Goal: Transaction & Acquisition: Purchase product/service

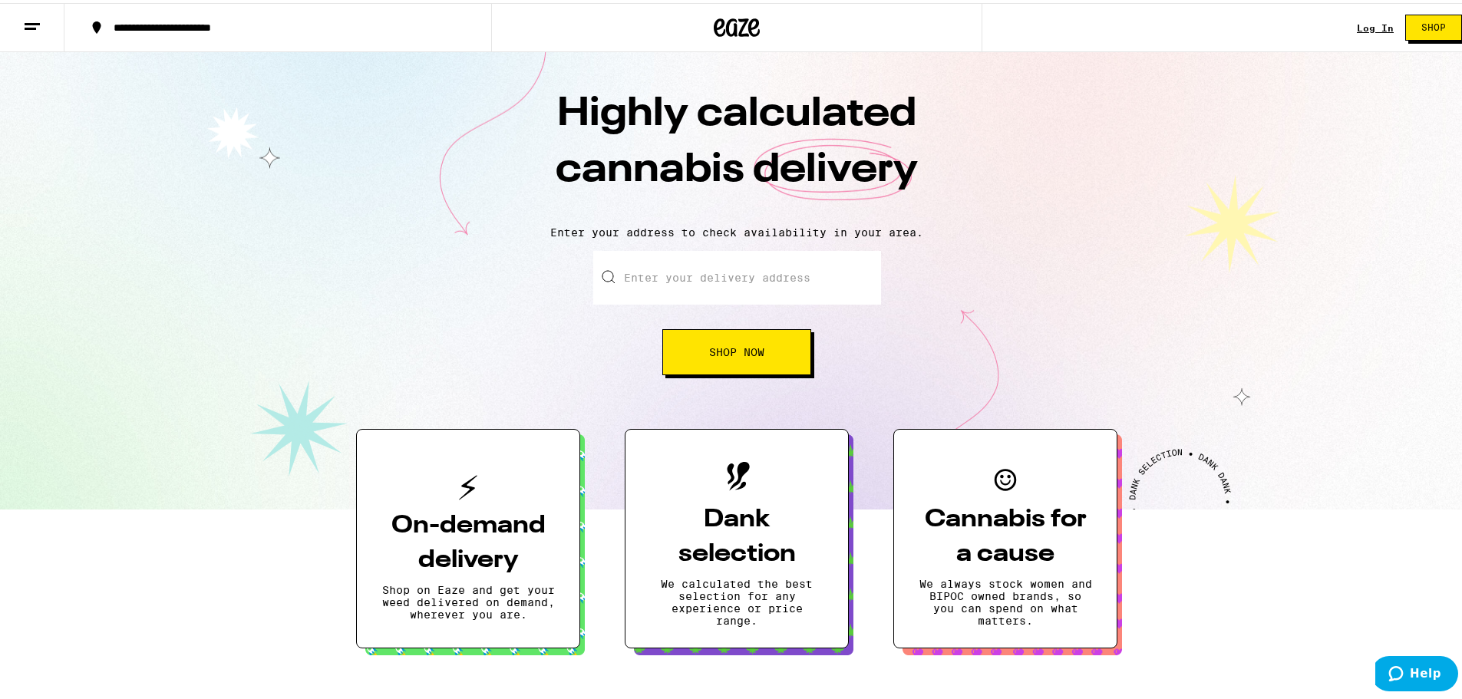
click at [1368, 24] on link "Log In" at bounding box center [1375, 25] width 37 height 10
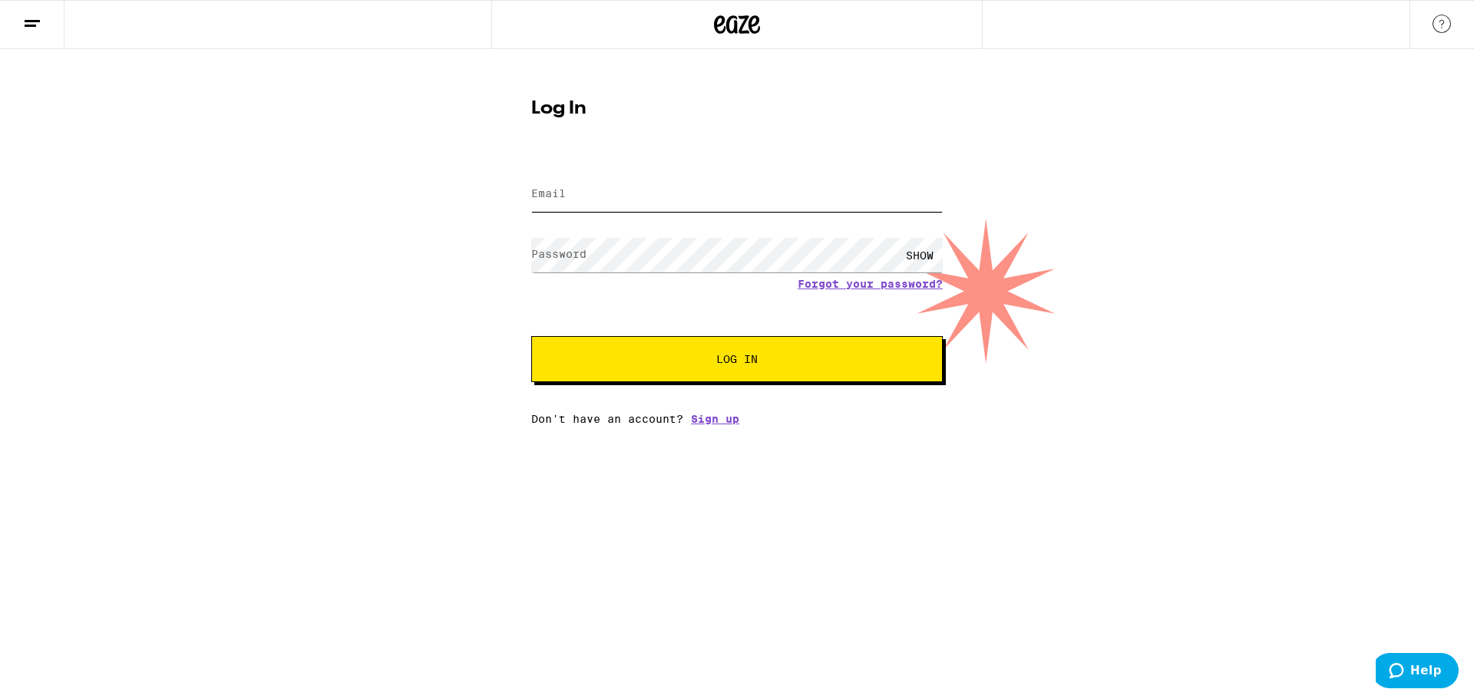
type input "[EMAIL_ADDRESS][DOMAIN_NAME]"
click at [766, 362] on span "Log In" at bounding box center [736, 359] width 287 height 11
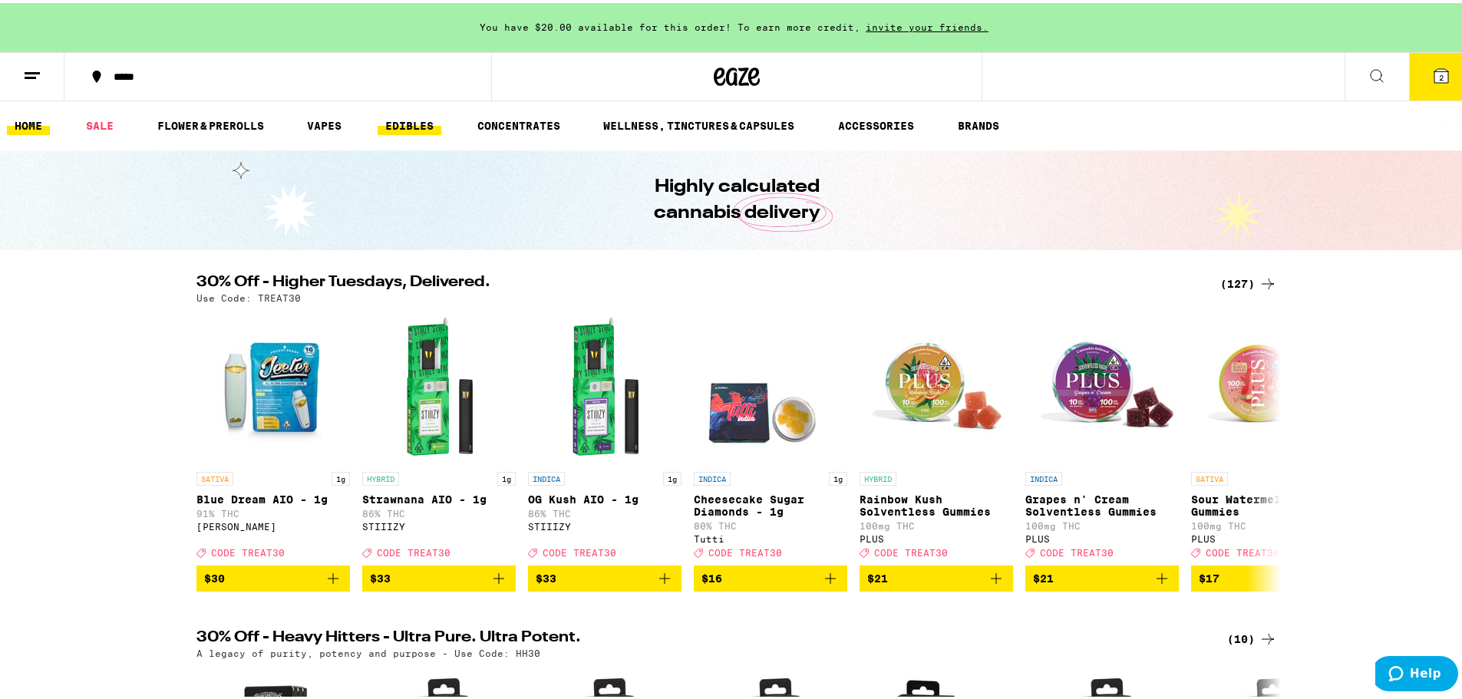
click at [411, 114] on link "EDIBLES" at bounding box center [410, 123] width 64 height 18
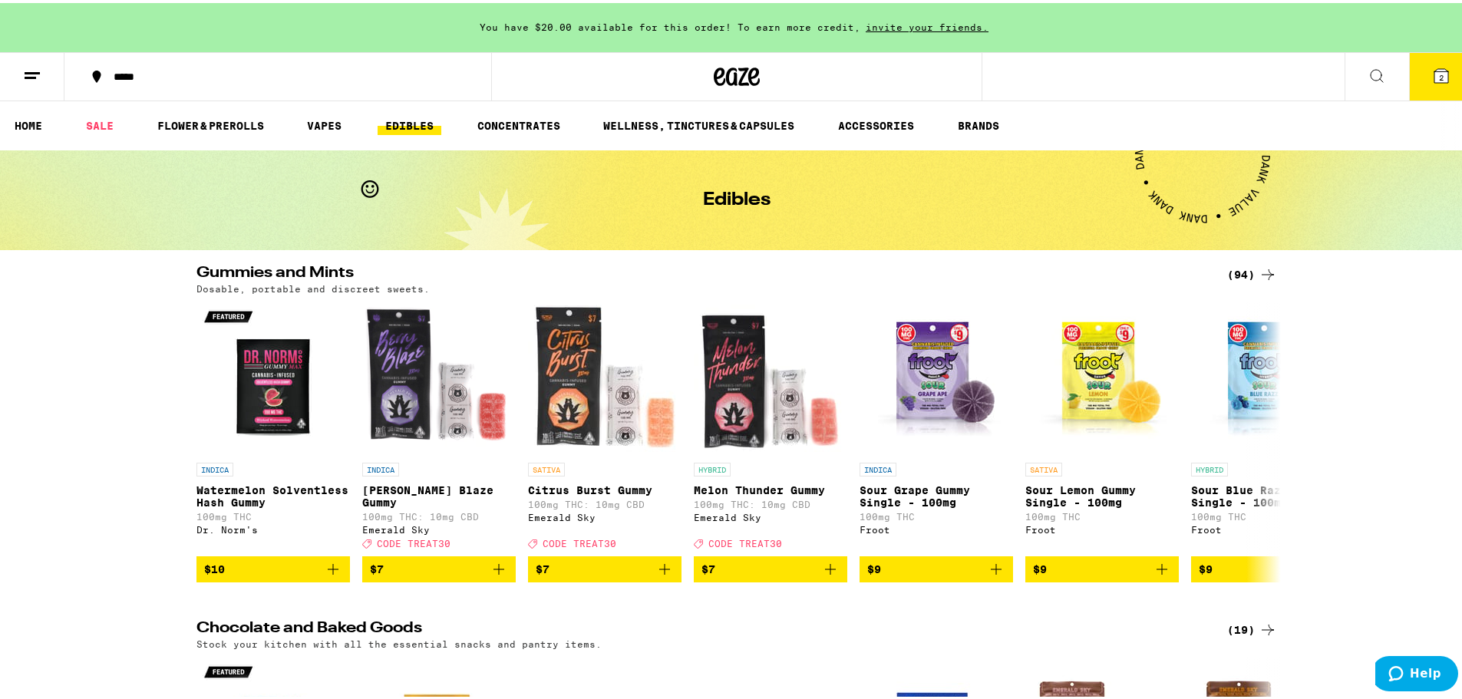
click at [1375, 78] on button at bounding box center [1377, 74] width 64 height 48
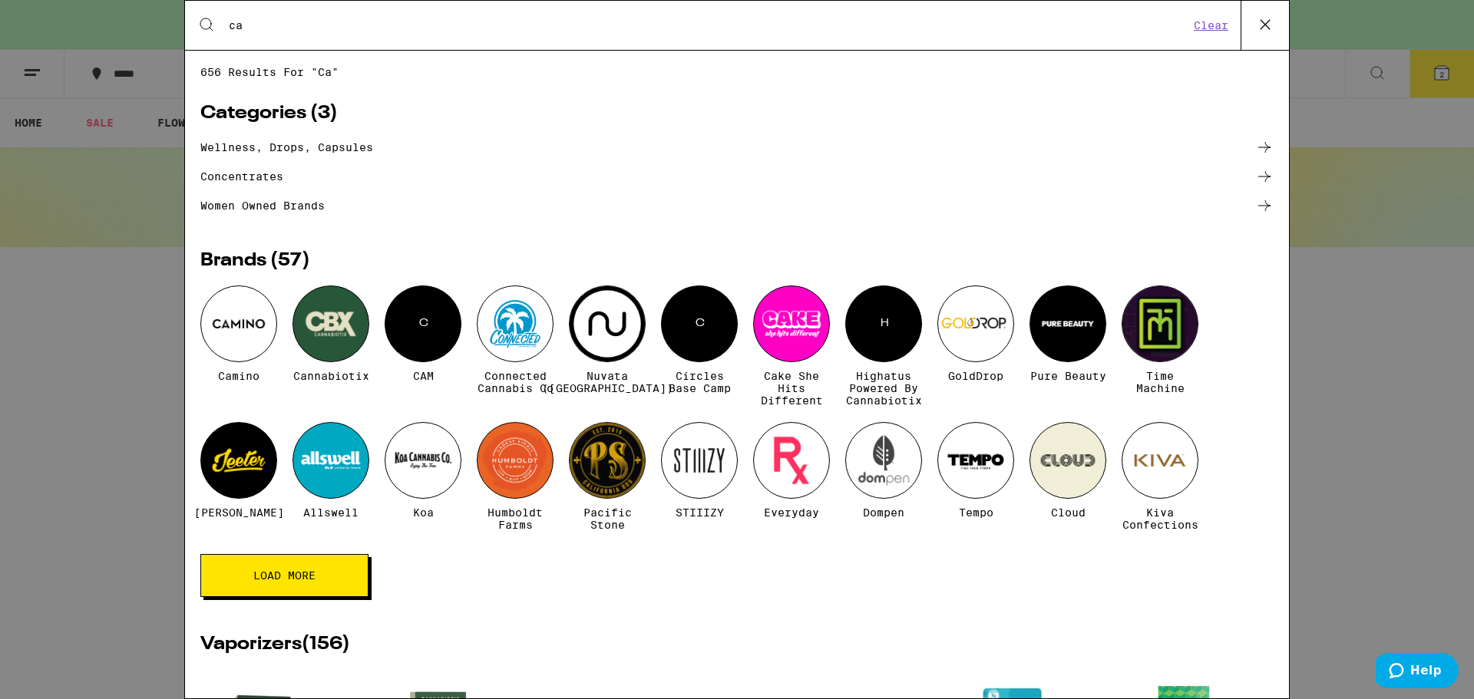
type input "ca"
click at [203, 318] on div at bounding box center [238, 324] width 77 height 77
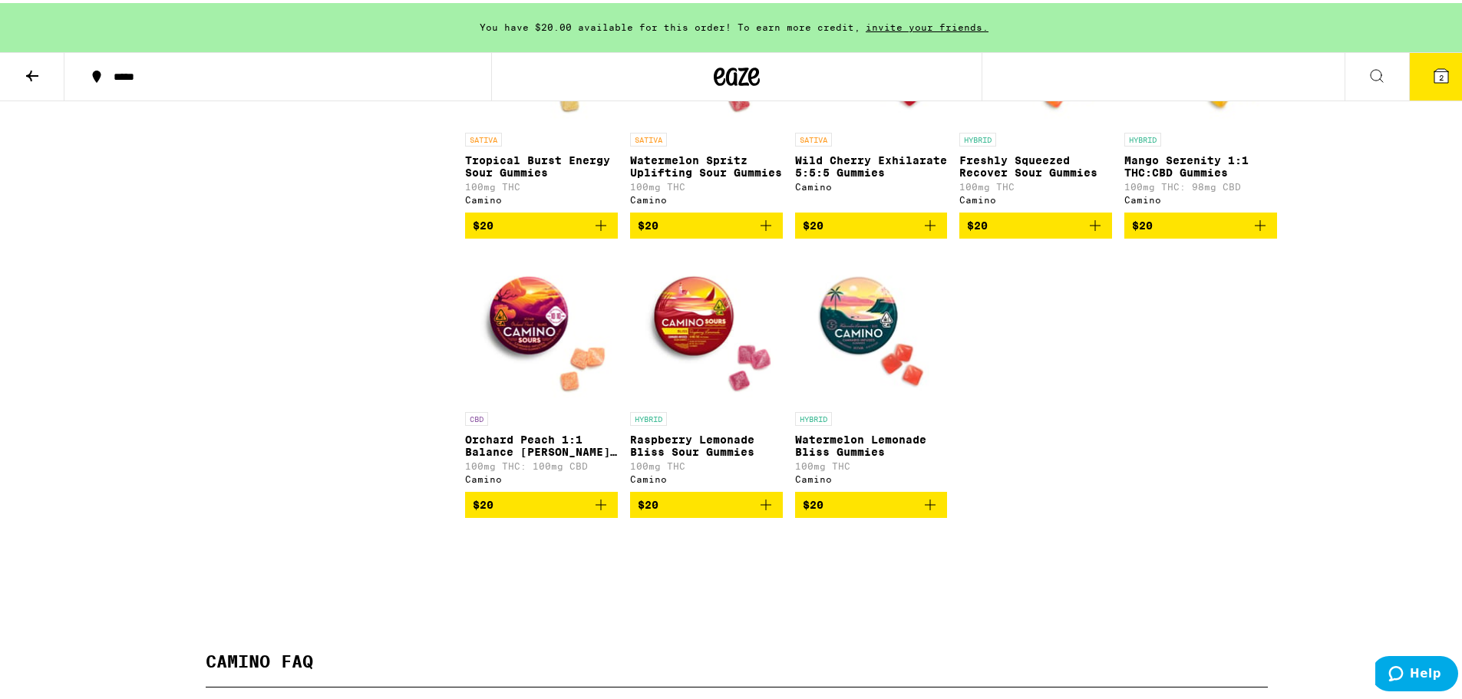
scroll to position [896, 0]
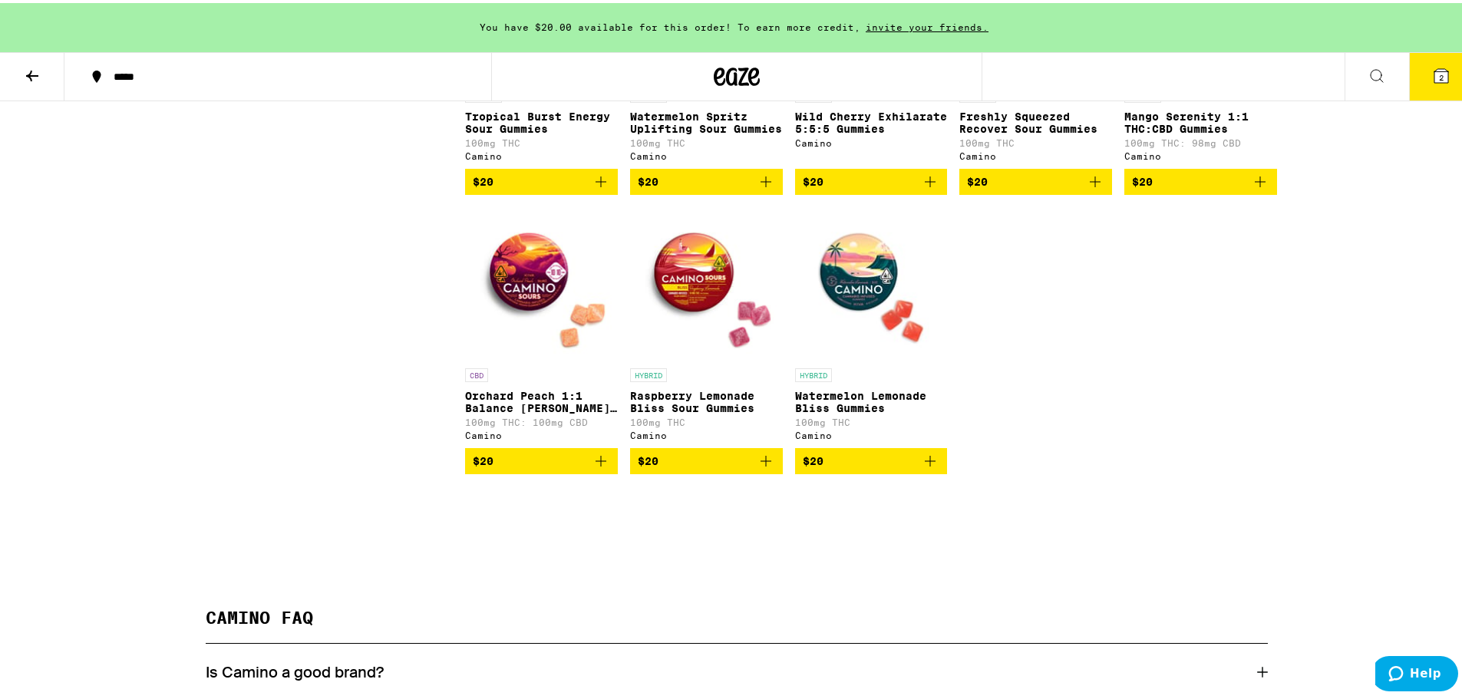
click at [925, 464] on icon "Add to bag" at bounding box center [930, 458] width 11 height 11
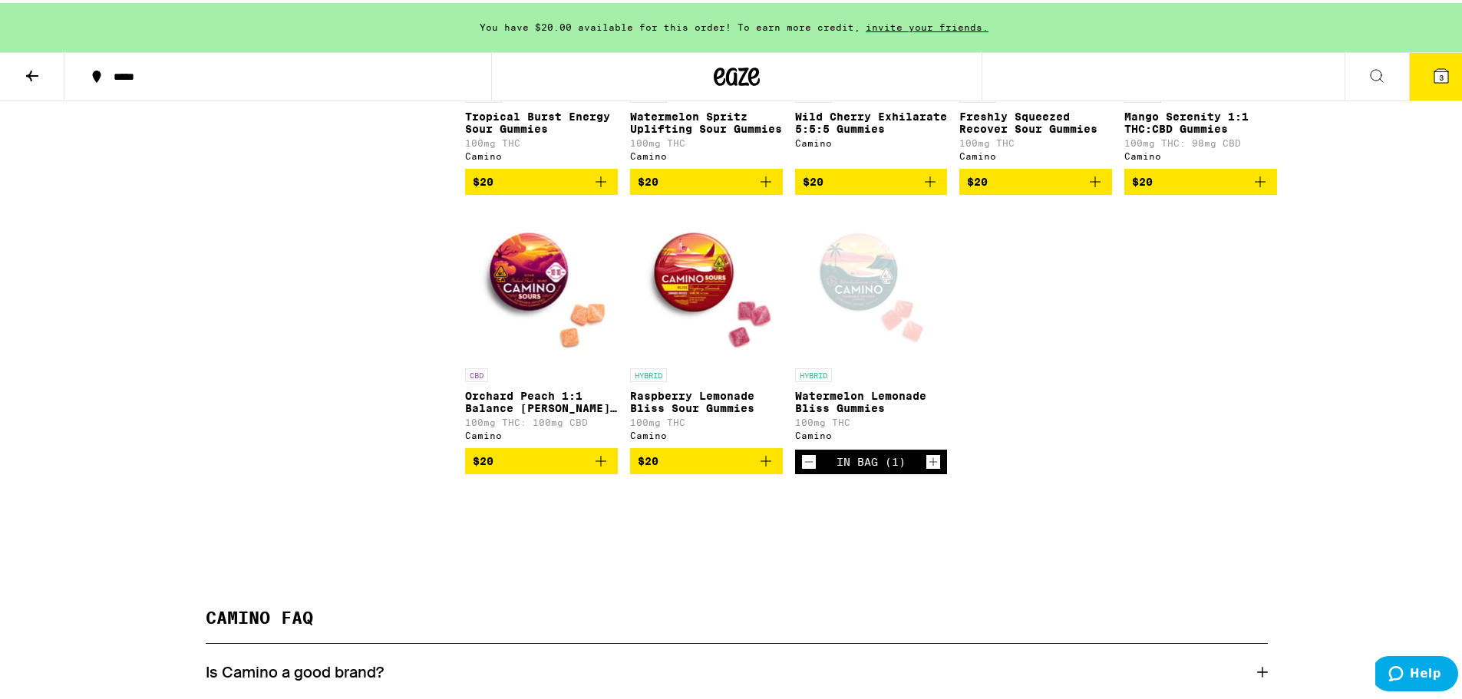
click at [930, 464] on icon "Increment" at bounding box center [934, 459] width 8 height 8
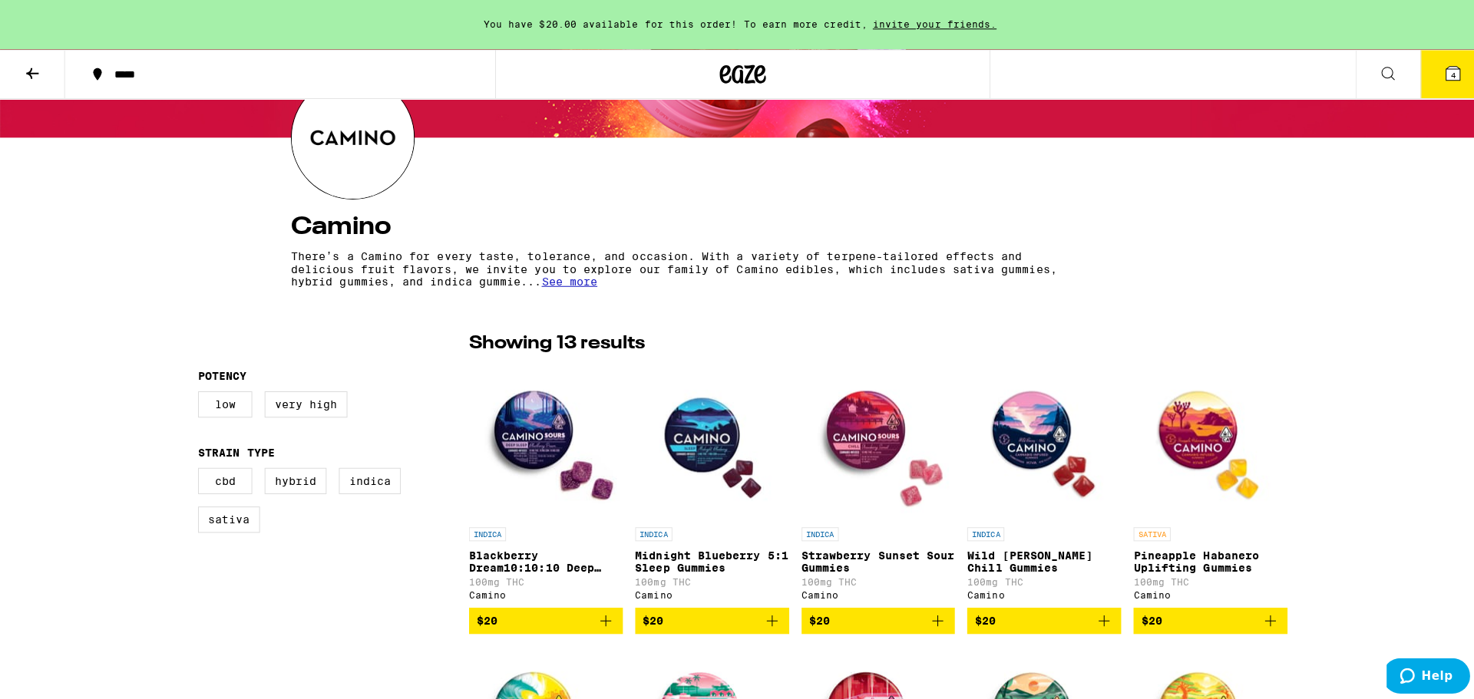
scroll to position [0, 0]
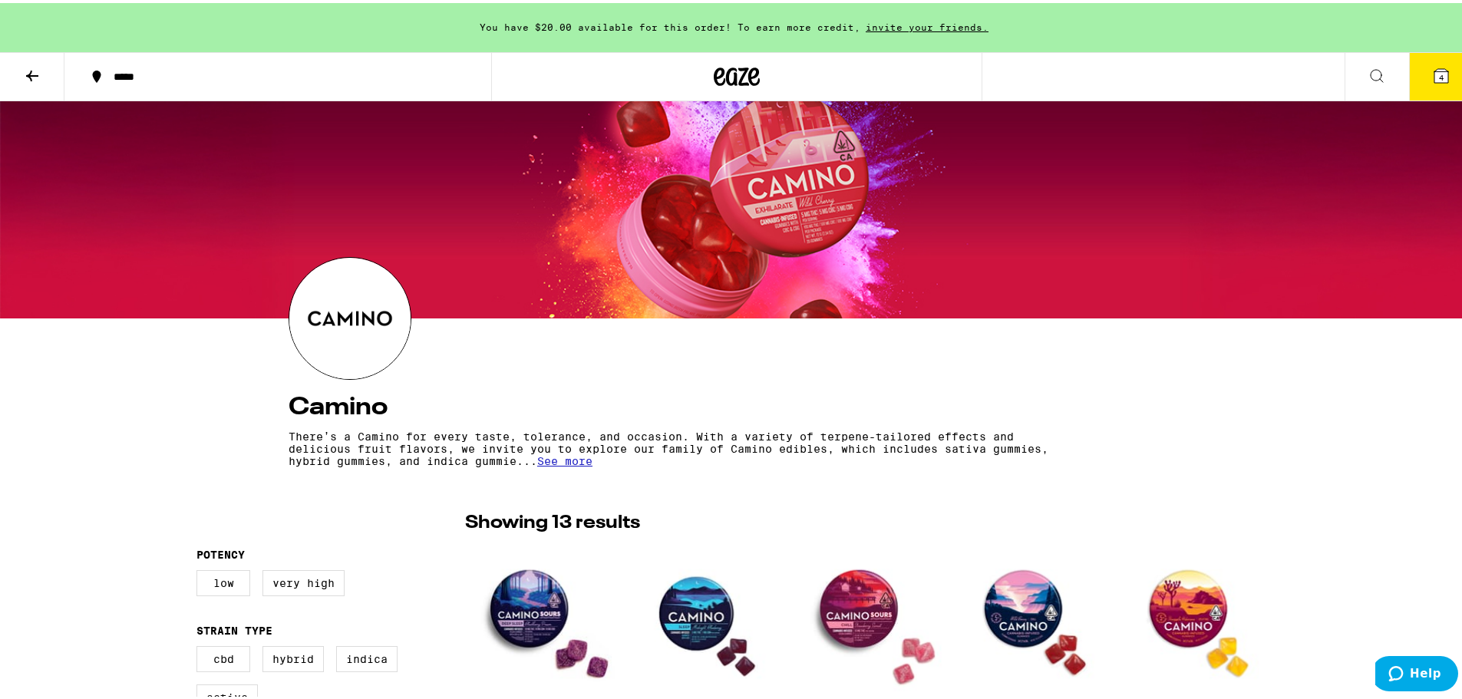
click at [1368, 74] on icon at bounding box center [1377, 73] width 18 height 18
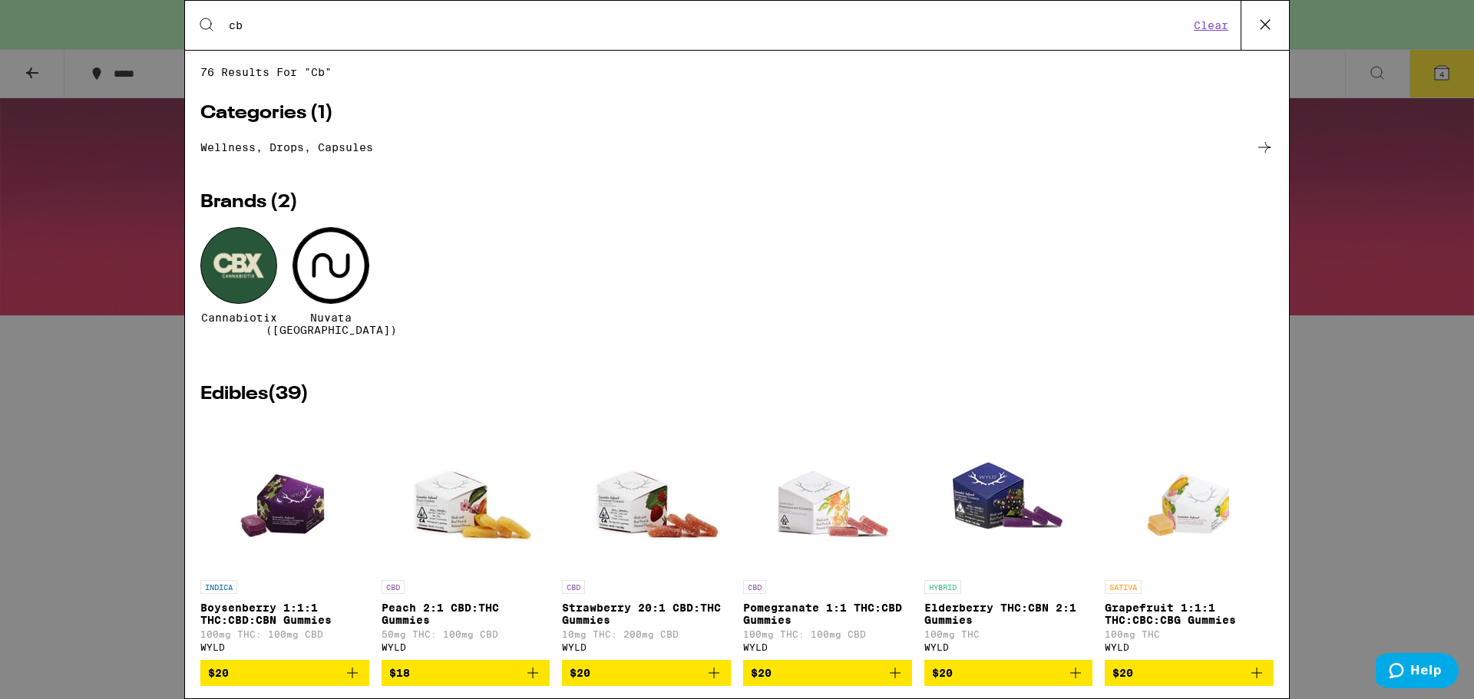
type input "cbx"
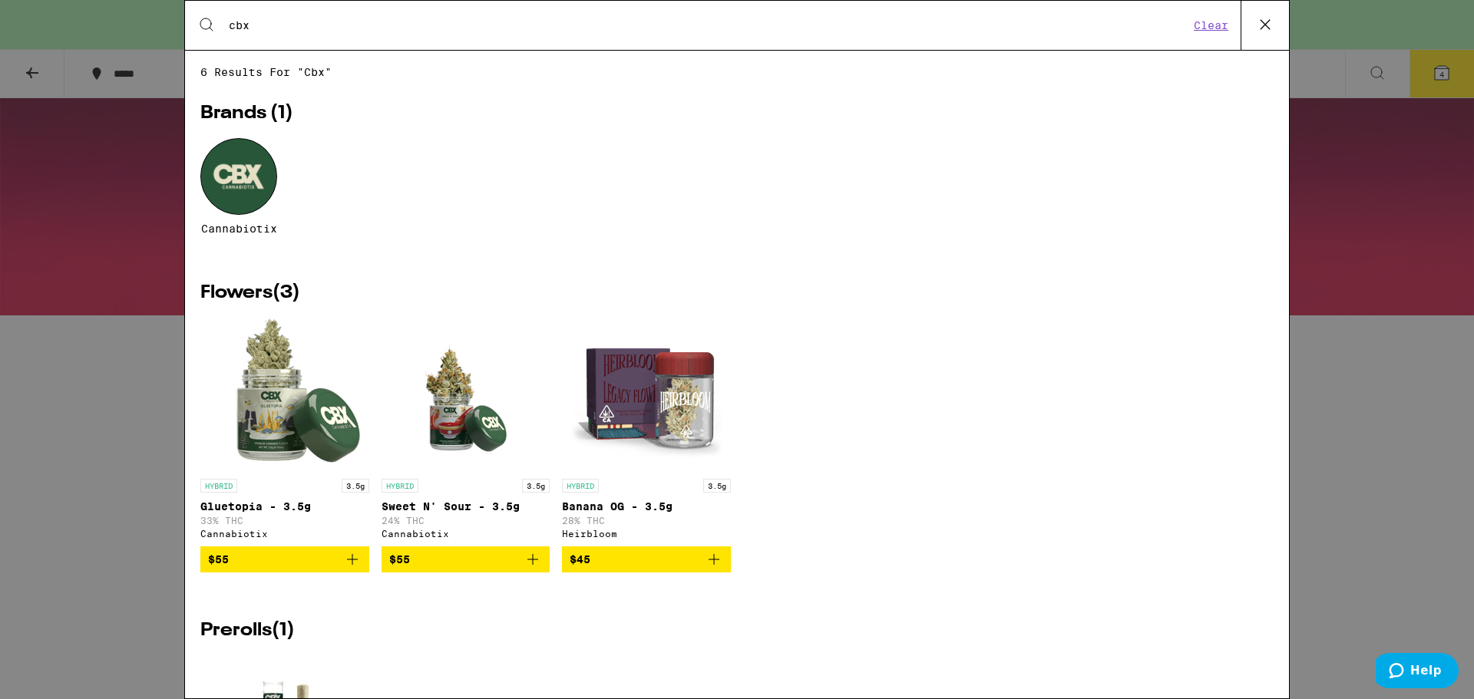
click at [246, 18] on input "cbx" at bounding box center [708, 25] width 961 height 14
drag, startPoint x: 264, startPoint y: 29, endPoint x: 178, endPoint y: 18, distance: 86.7
click at [178, 18] on div "Search for Products cbx Clear 6 results for "cbx" Brands ( 1 ) Cannabiotix Flow…" at bounding box center [737, 349] width 1474 height 699
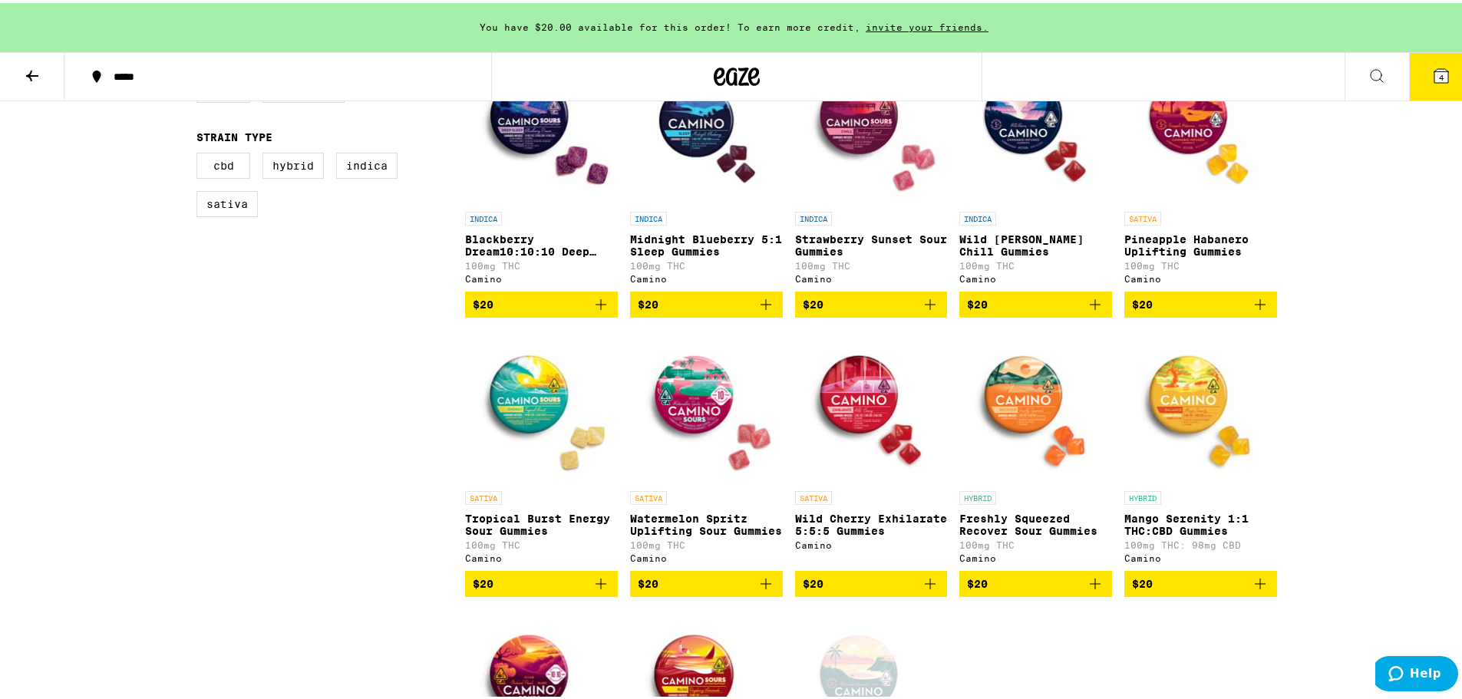
scroll to position [612, 0]
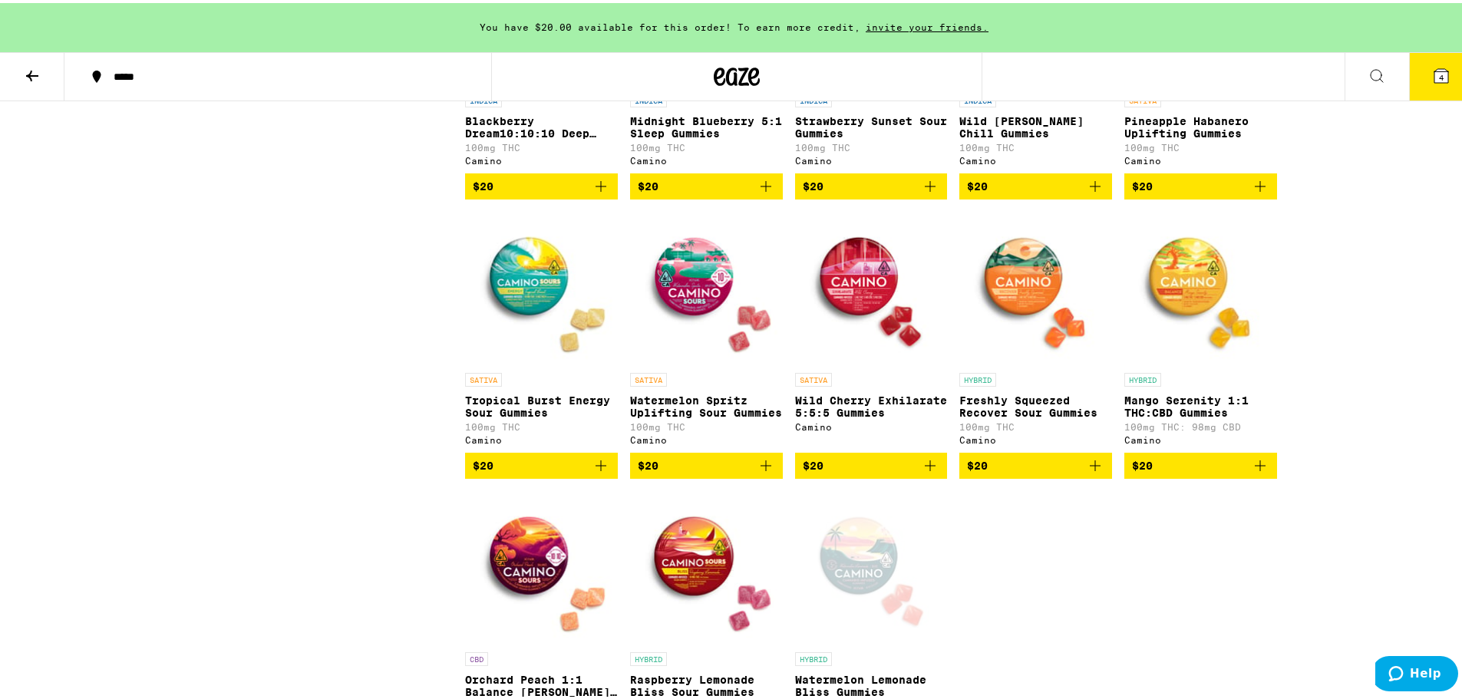
click at [1372, 71] on icon at bounding box center [1377, 73] width 18 height 18
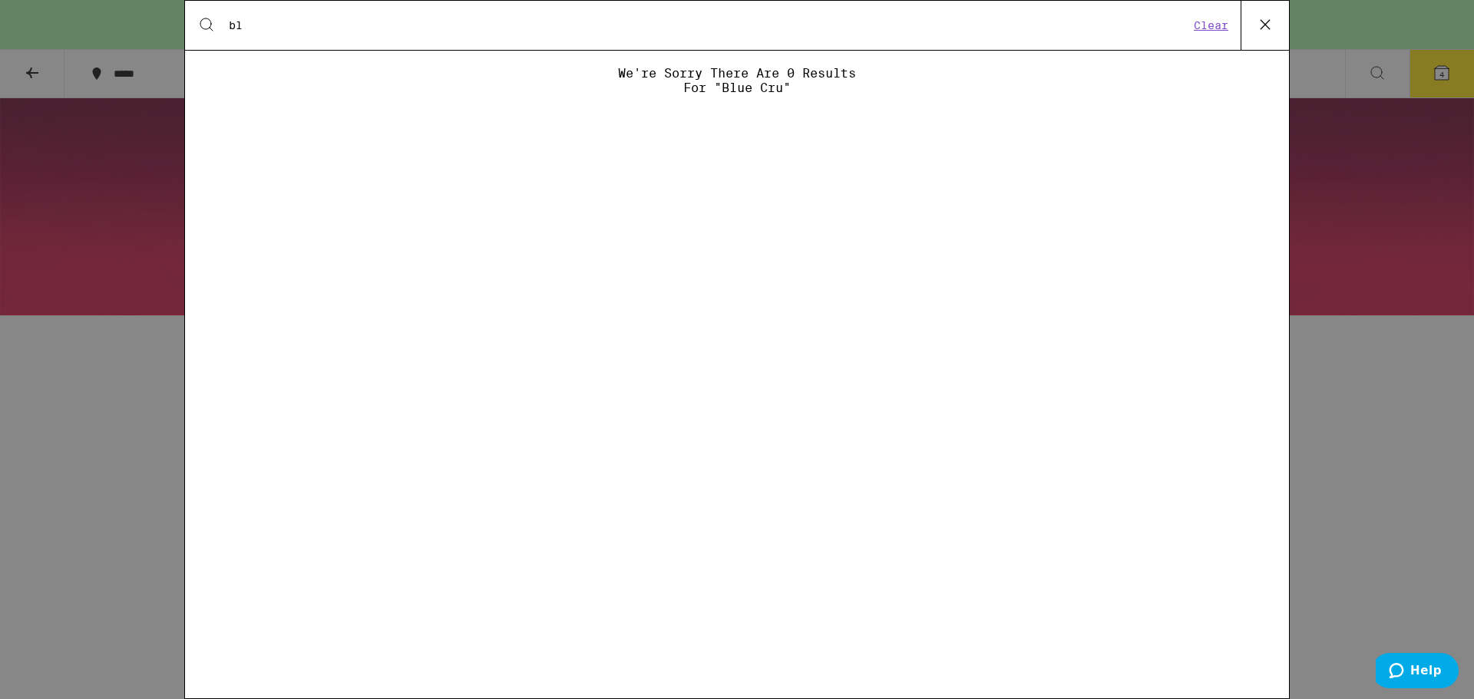
type input "b"
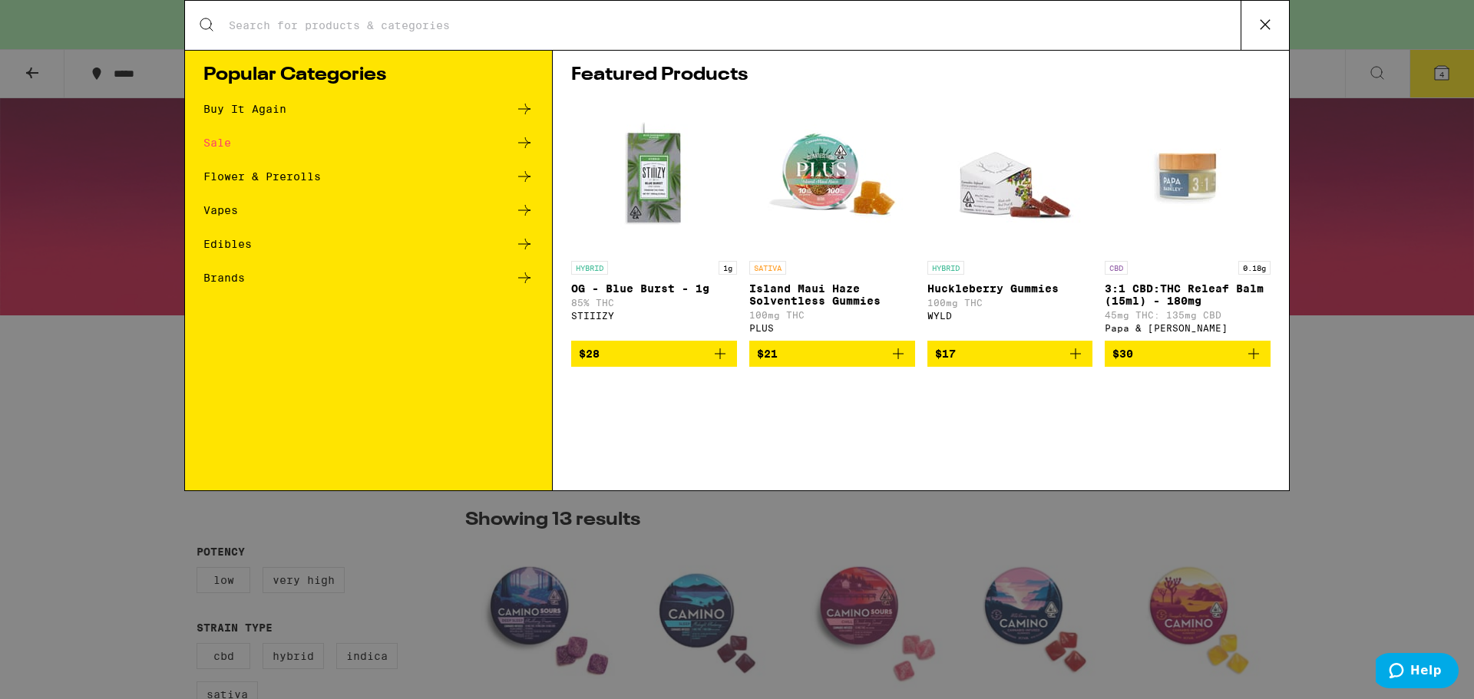
click at [1258, 25] on icon at bounding box center [1265, 24] width 23 height 23
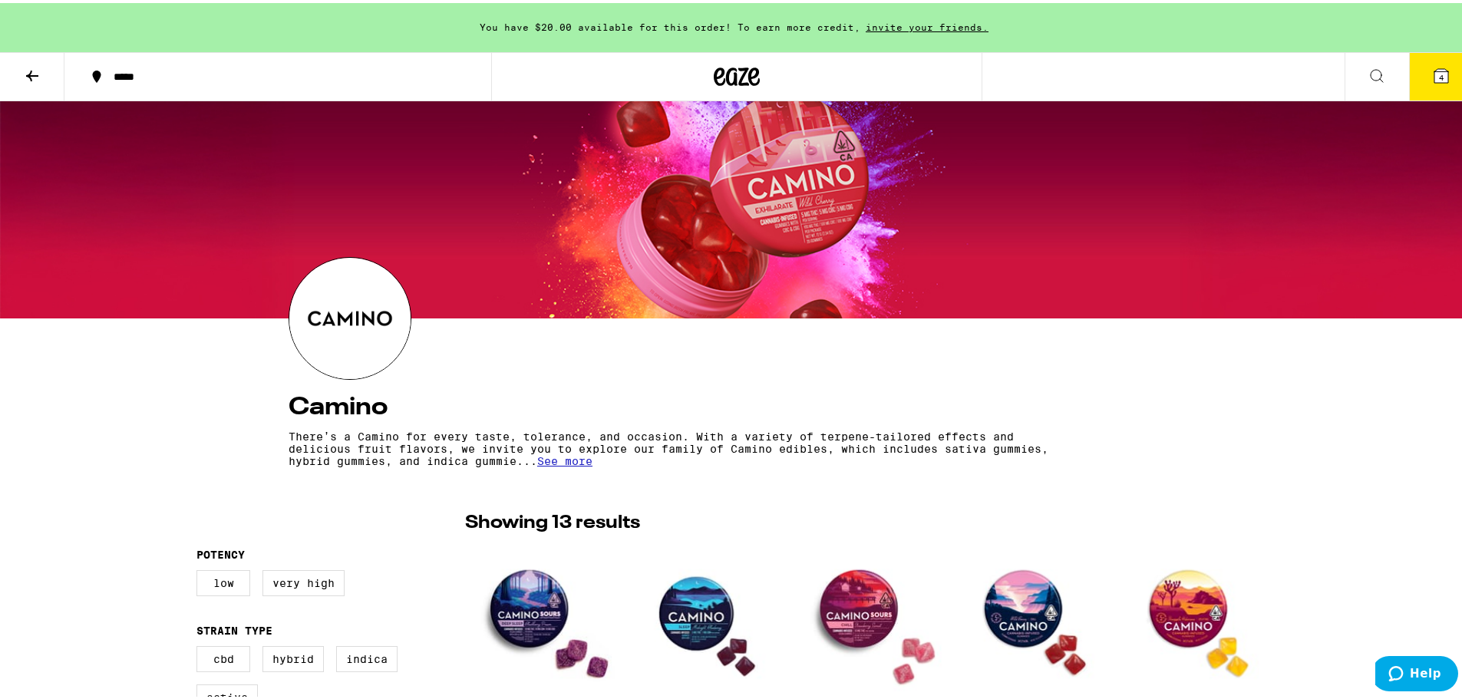
click at [25, 70] on icon at bounding box center [32, 73] width 18 height 18
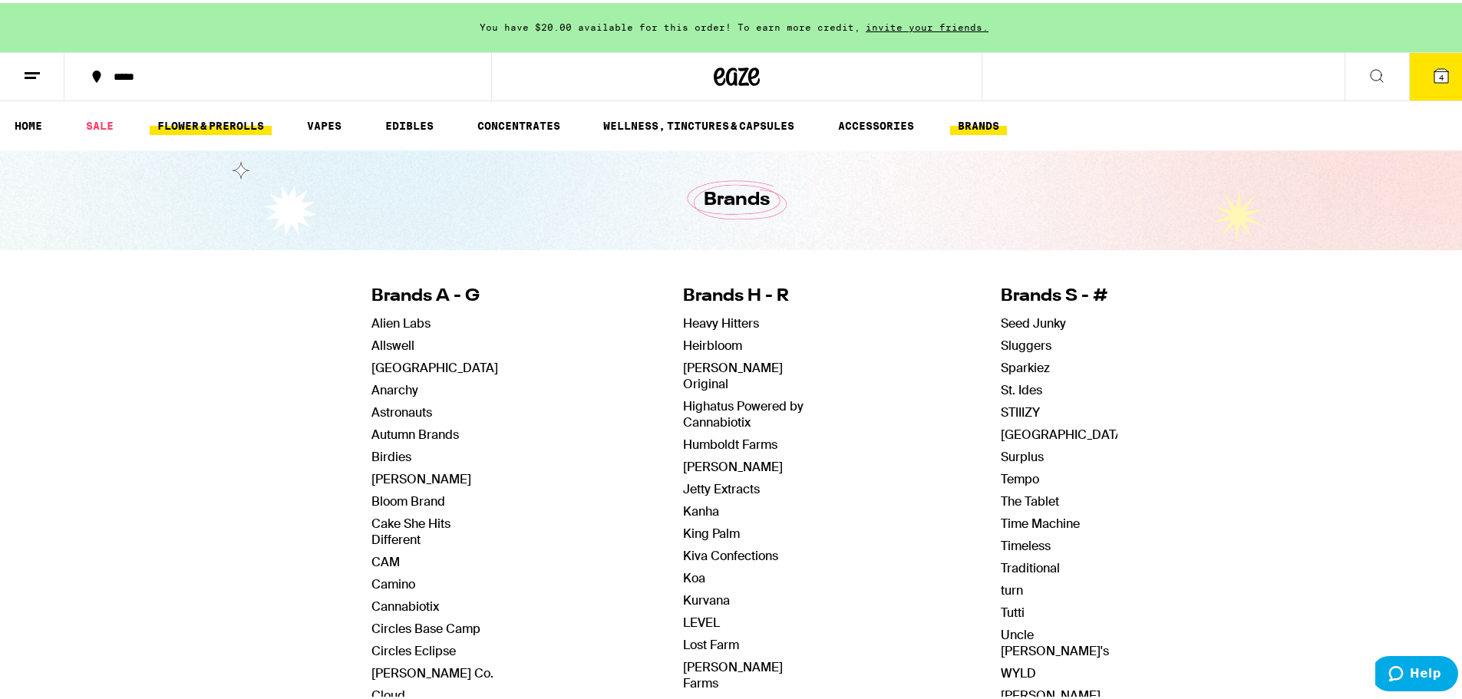
click at [257, 124] on link "FLOWER & PREROLLS" at bounding box center [211, 123] width 122 height 18
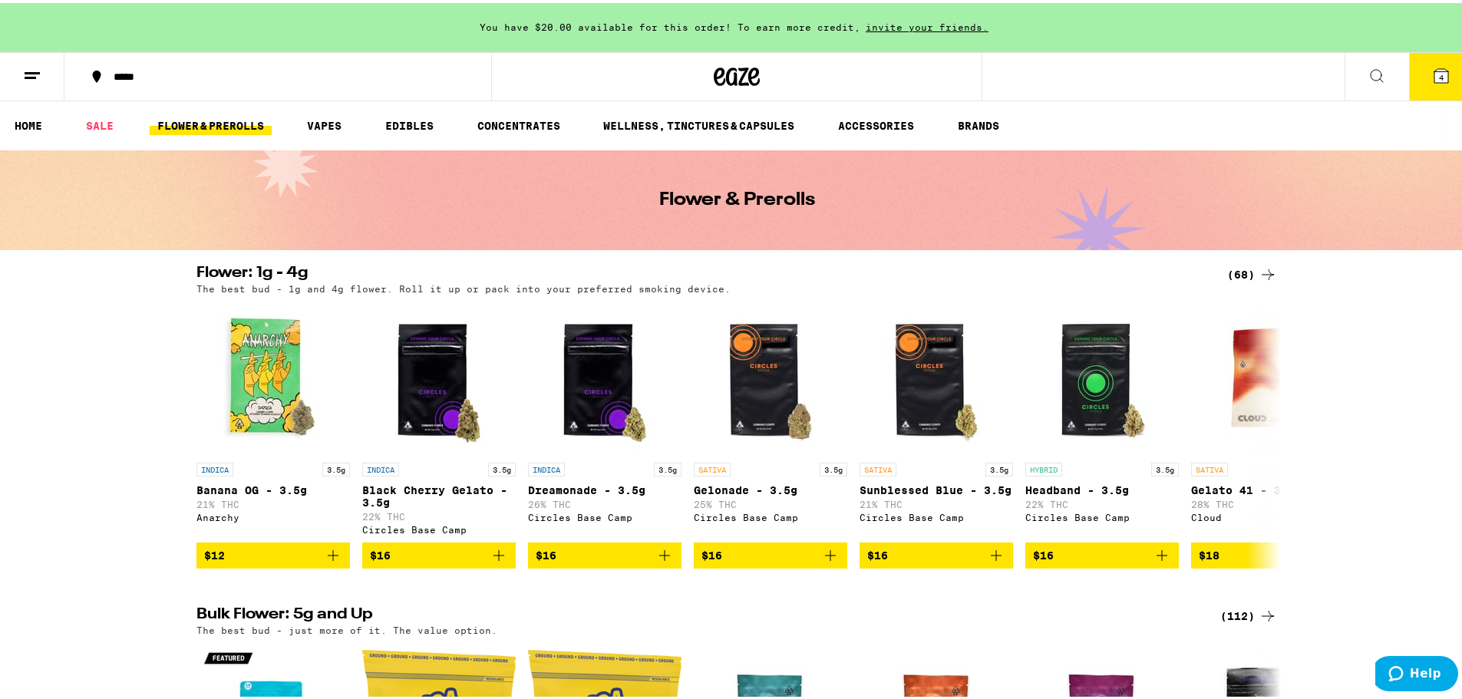
click at [1442, 78] on button "4" at bounding box center [1442, 74] width 64 height 48
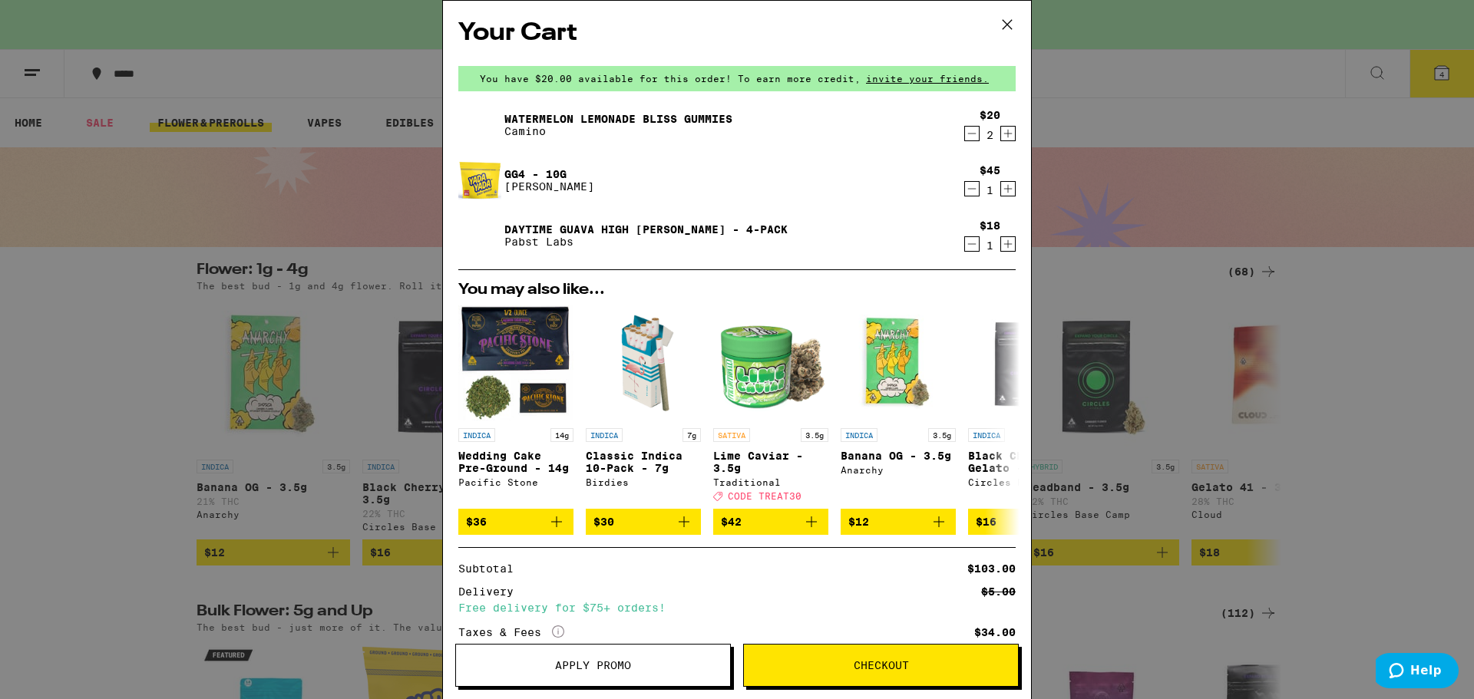
click at [980, 192] on div "1" at bounding box center [990, 190] width 21 height 12
click at [965, 195] on icon "Decrement" at bounding box center [972, 189] width 14 height 18
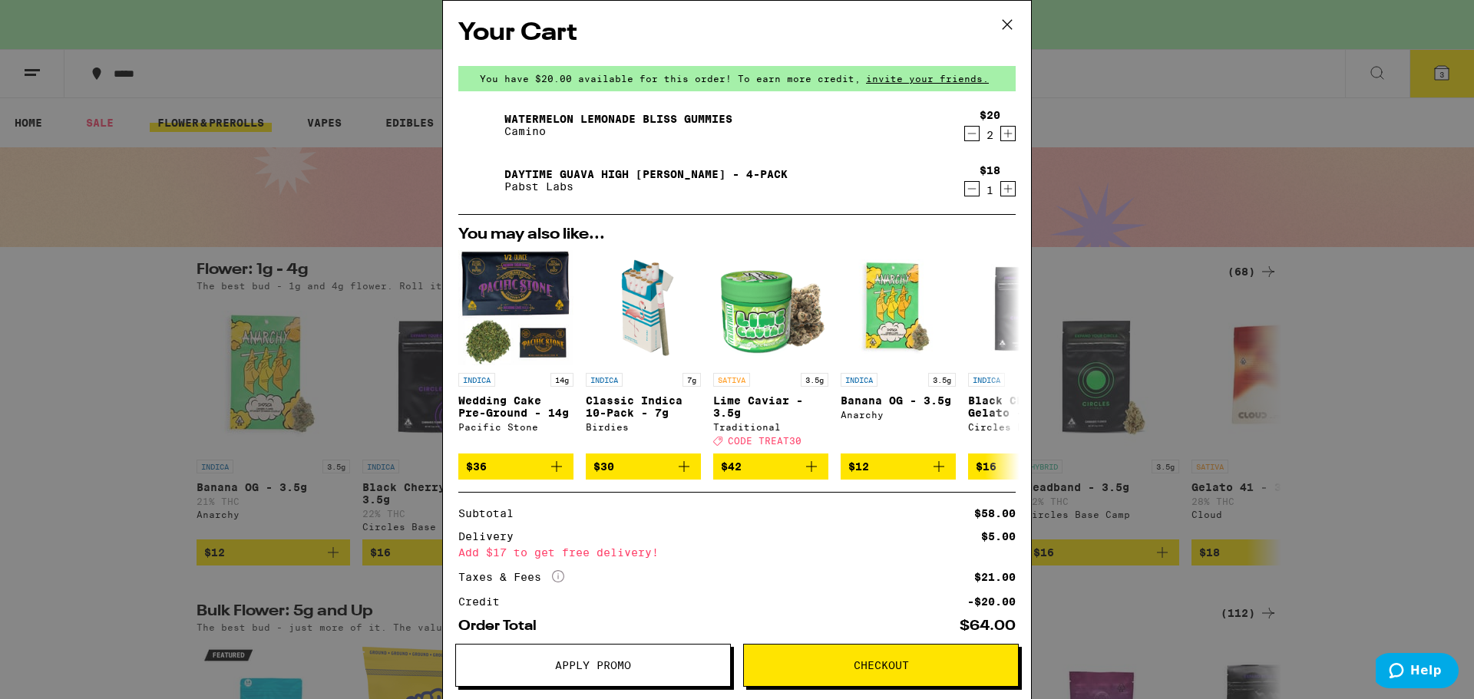
click at [965, 195] on icon "Decrement" at bounding box center [972, 189] width 14 height 18
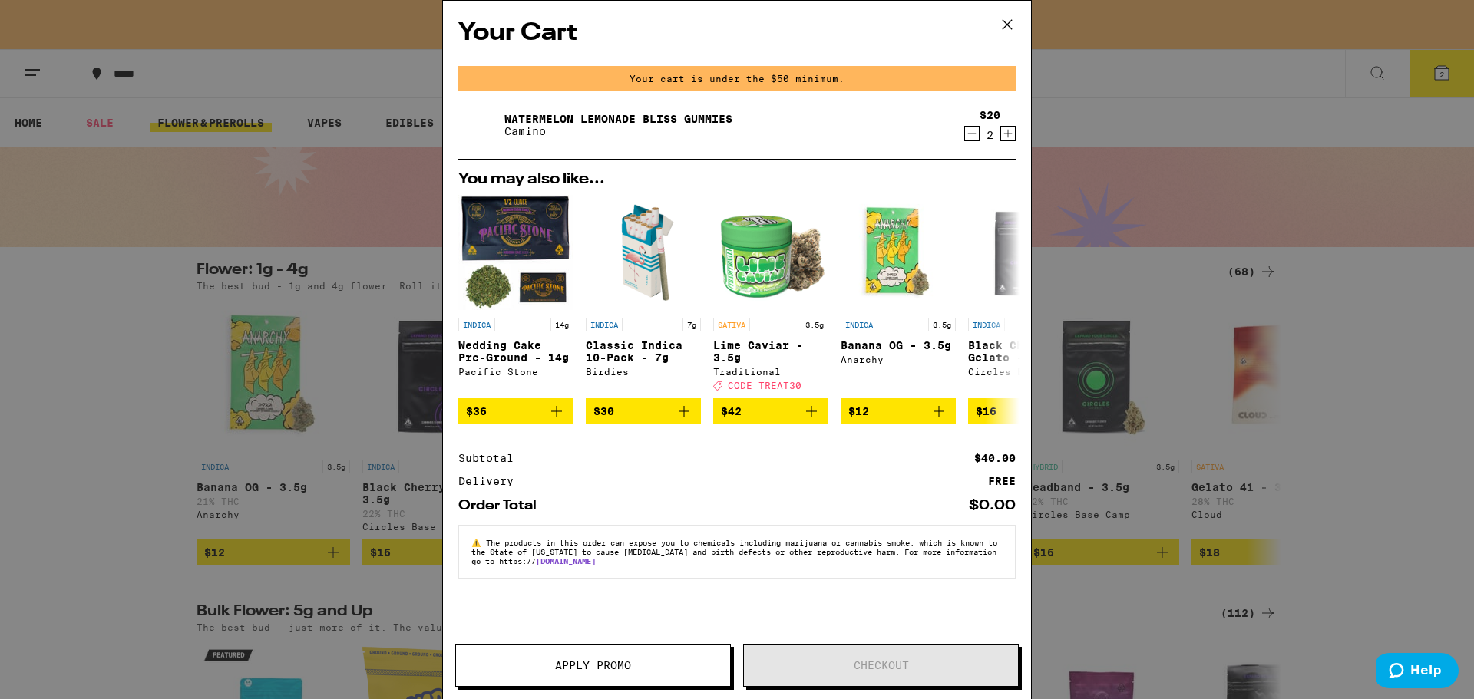
click at [997, 22] on icon at bounding box center [1007, 24] width 23 height 23
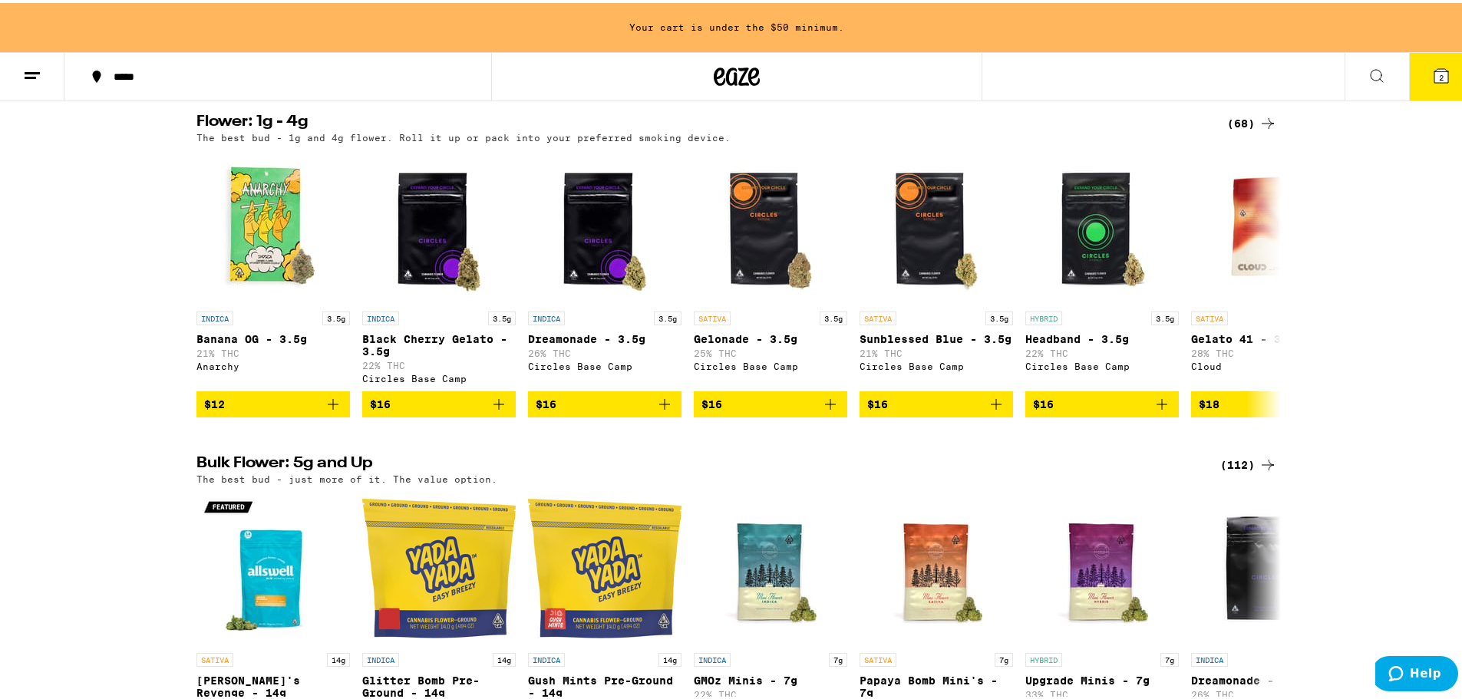
scroll to position [179, 0]
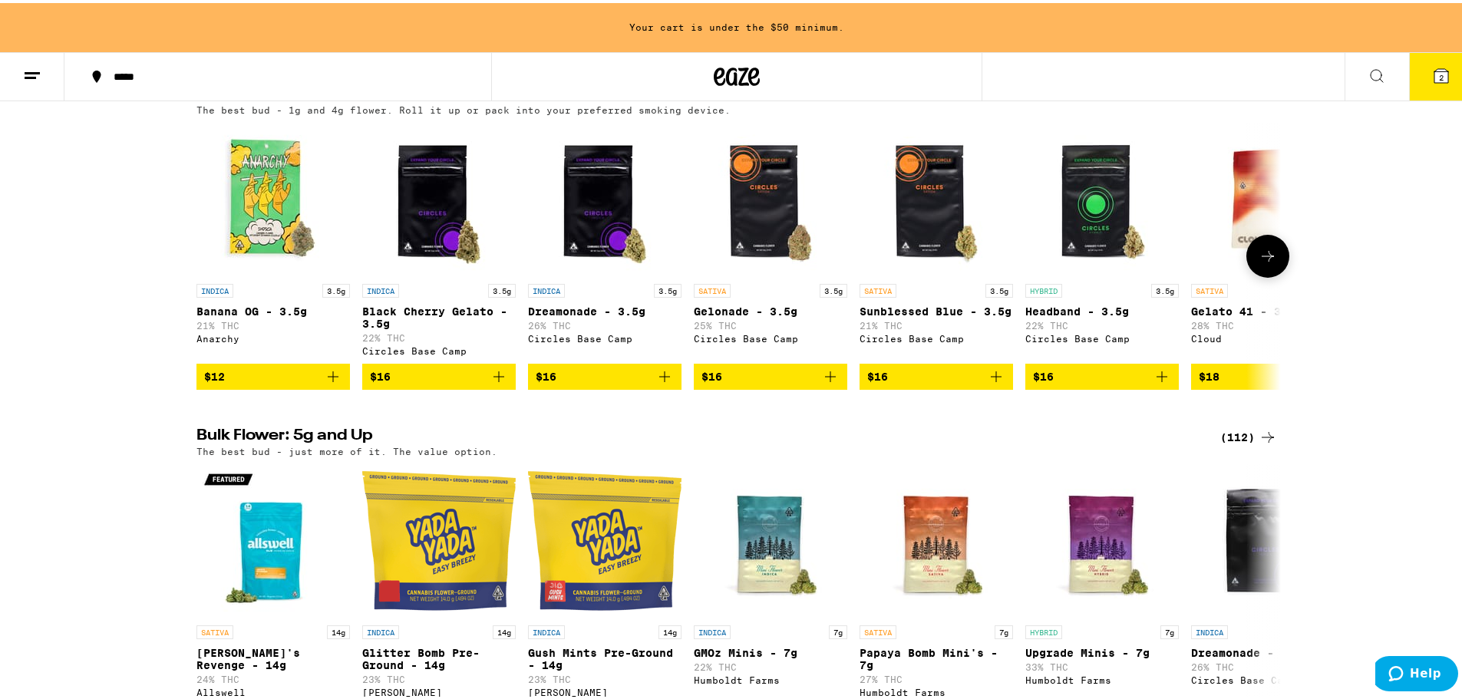
click at [1083, 202] on img "Open page for Headband - 3.5g from Circles Base Camp" at bounding box center [1103, 197] width 154 height 154
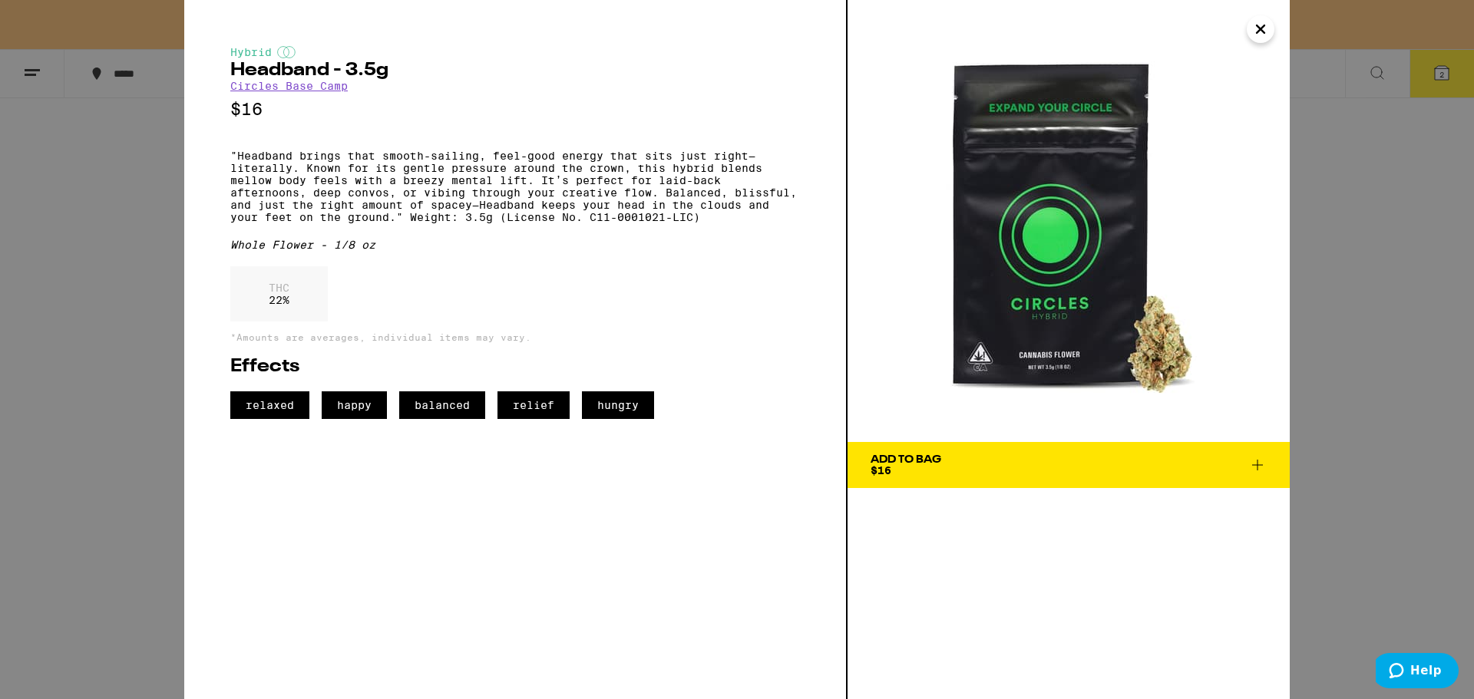
click at [1160, 465] on span "Add To Bag $16" at bounding box center [1069, 464] width 396 height 21
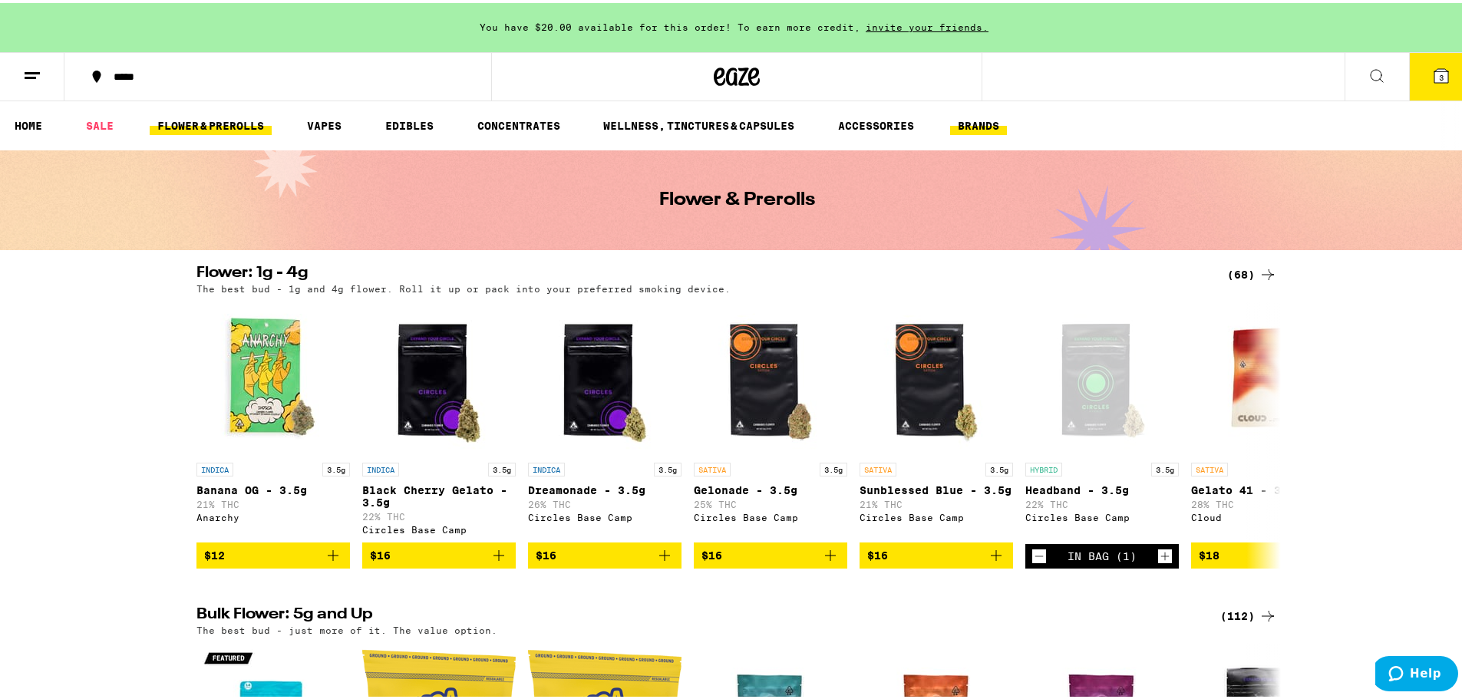
click at [992, 123] on link "BRANDS" at bounding box center [978, 123] width 57 height 18
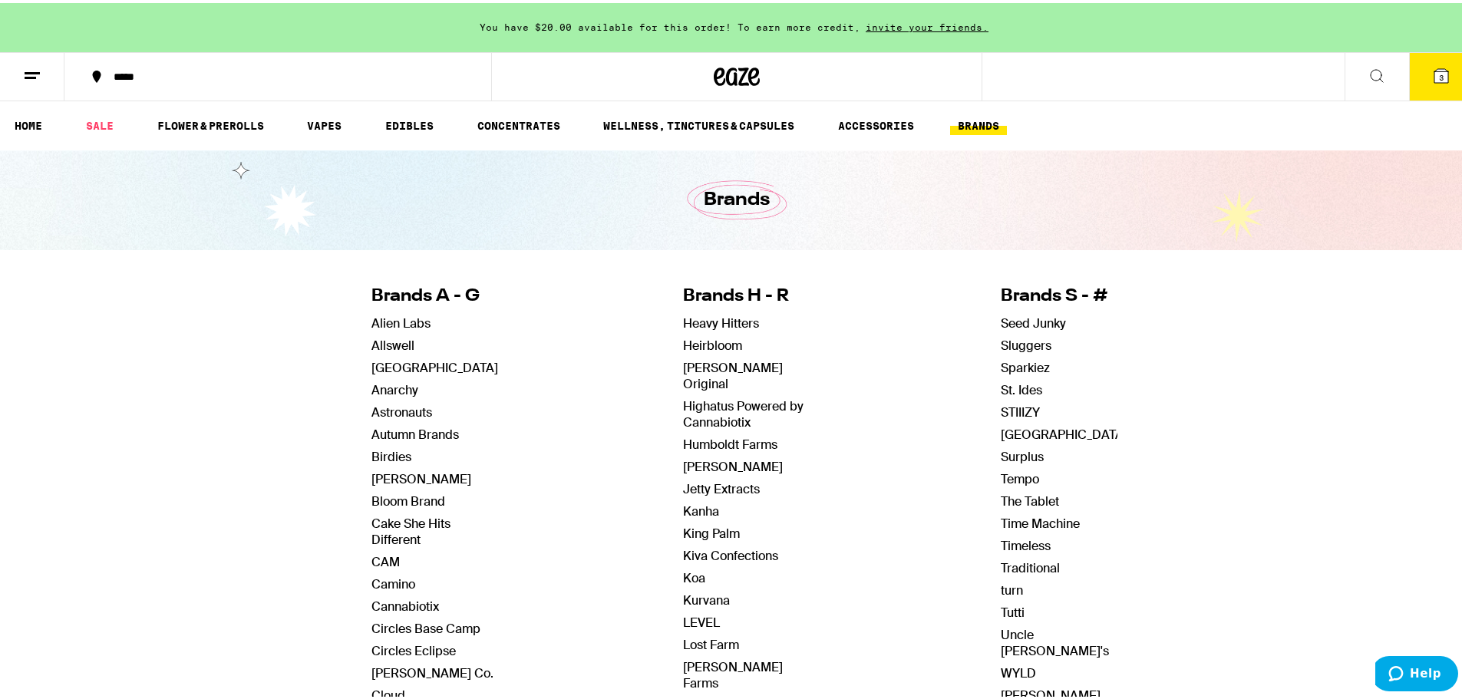
click at [1368, 68] on icon at bounding box center [1377, 73] width 18 height 18
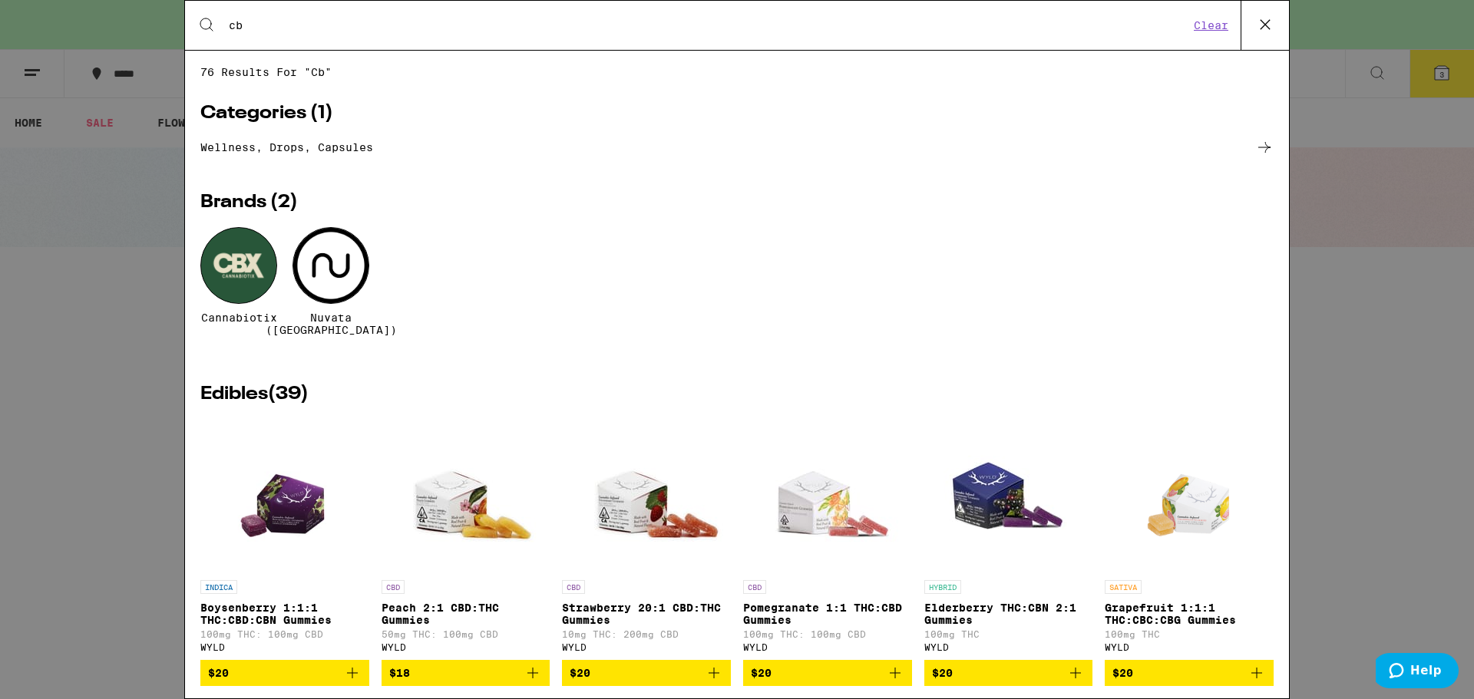
type input "cb"
click at [235, 259] on div at bounding box center [238, 265] width 77 height 77
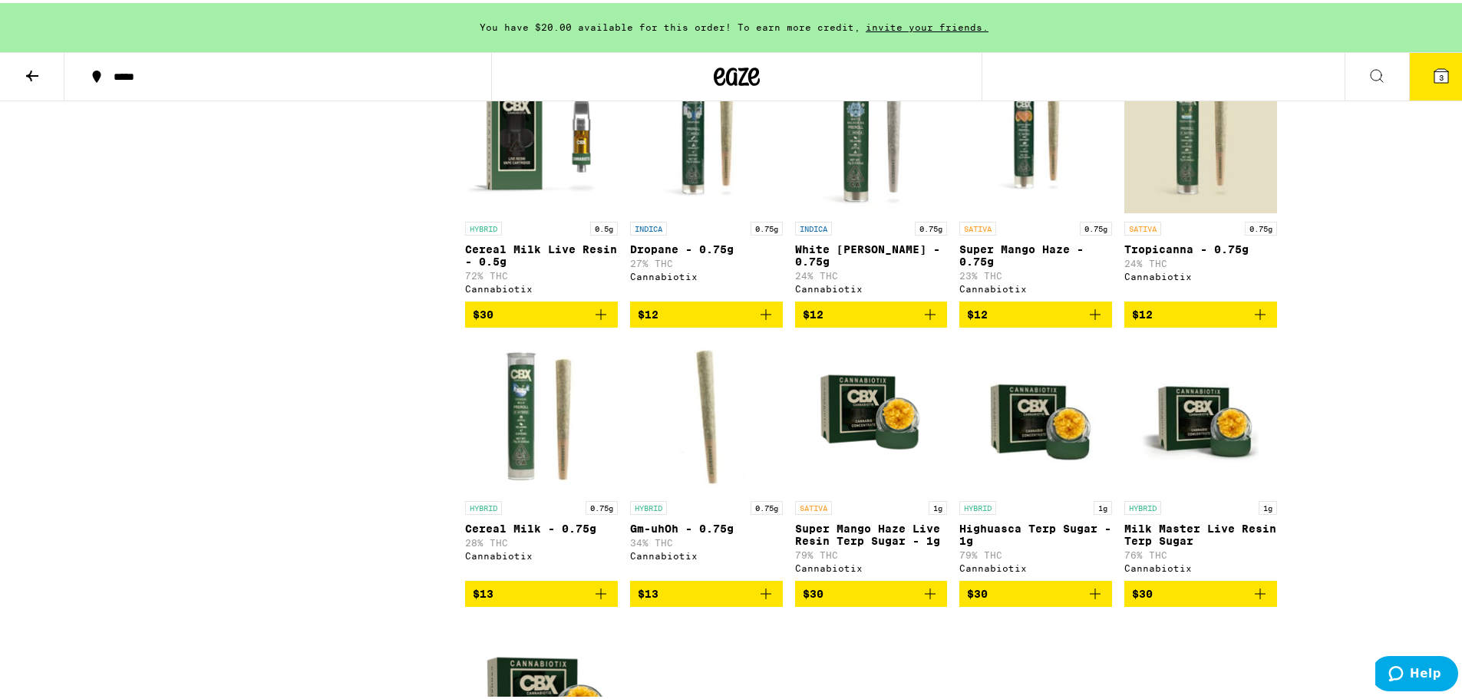
scroll to position [1075, 0]
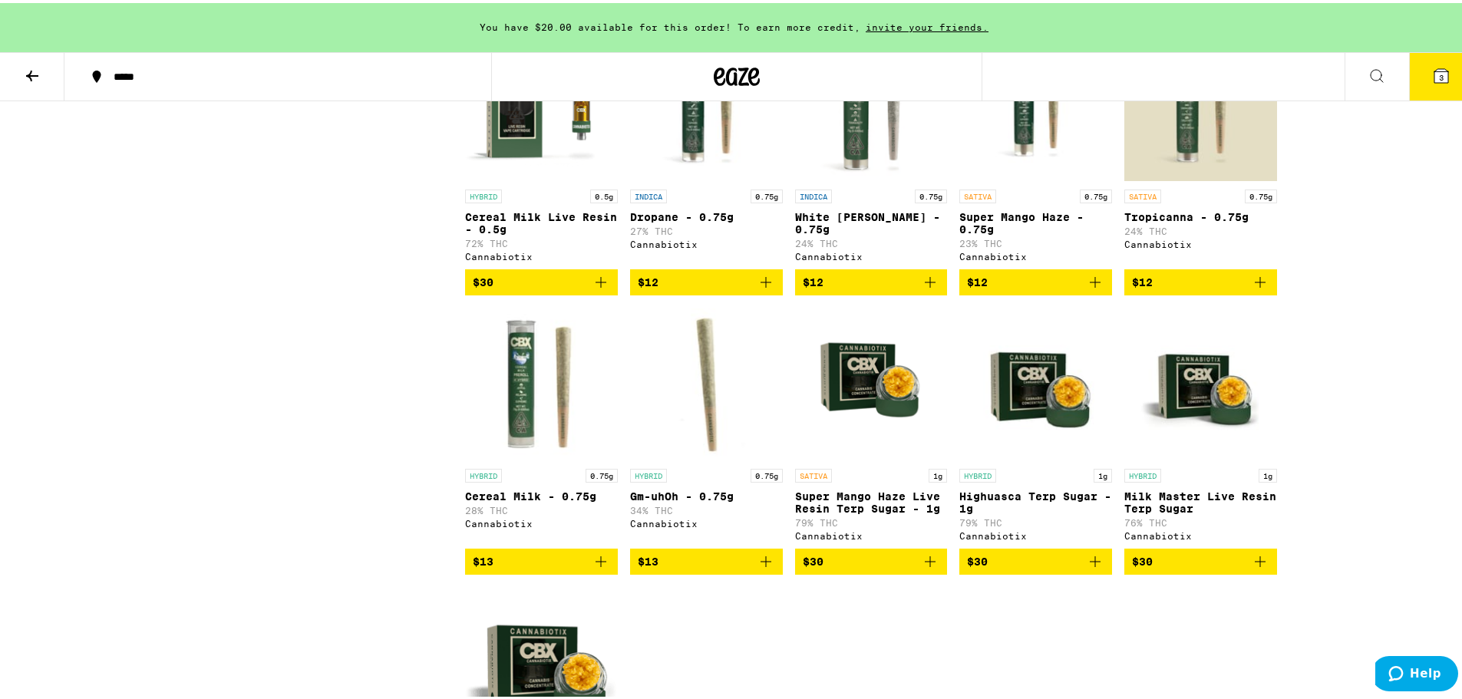
click at [597, 568] on icon "Add to bag" at bounding box center [601, 559] width 18 height 18
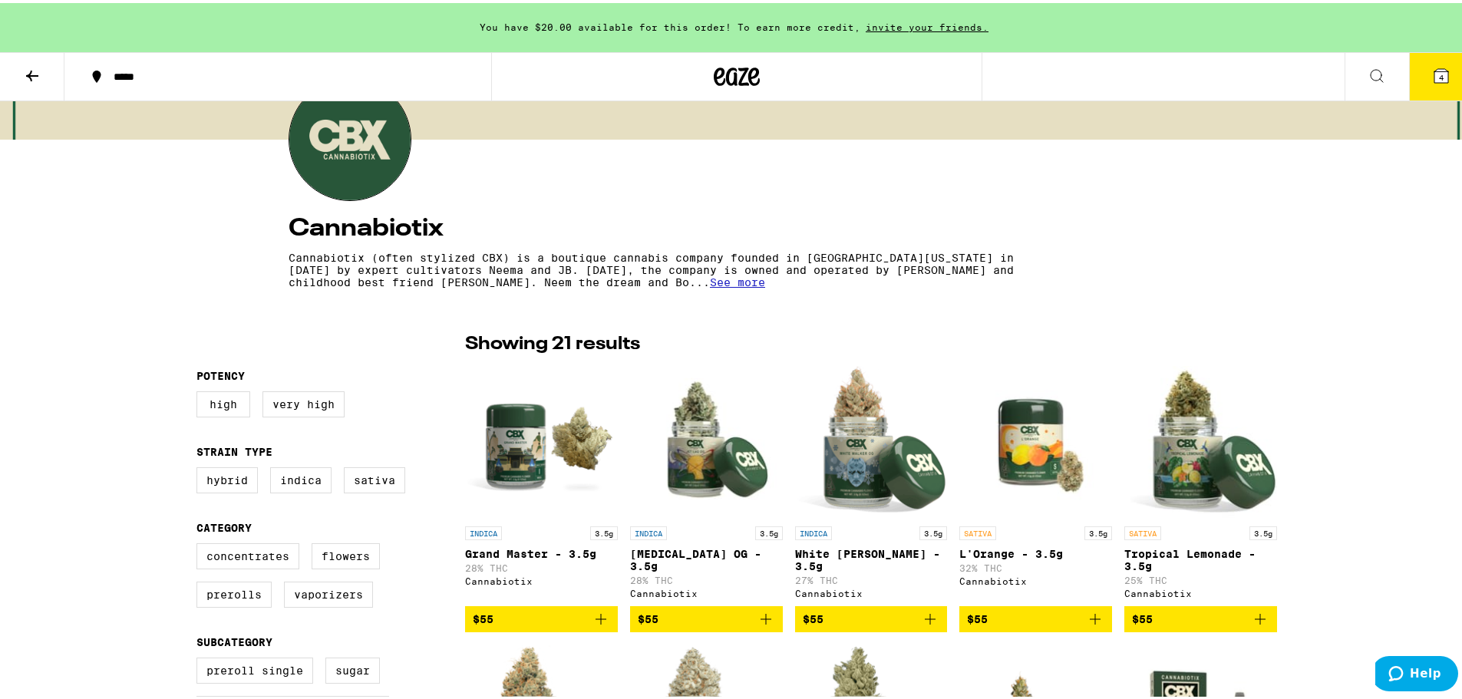
scroll to position [0, 0]
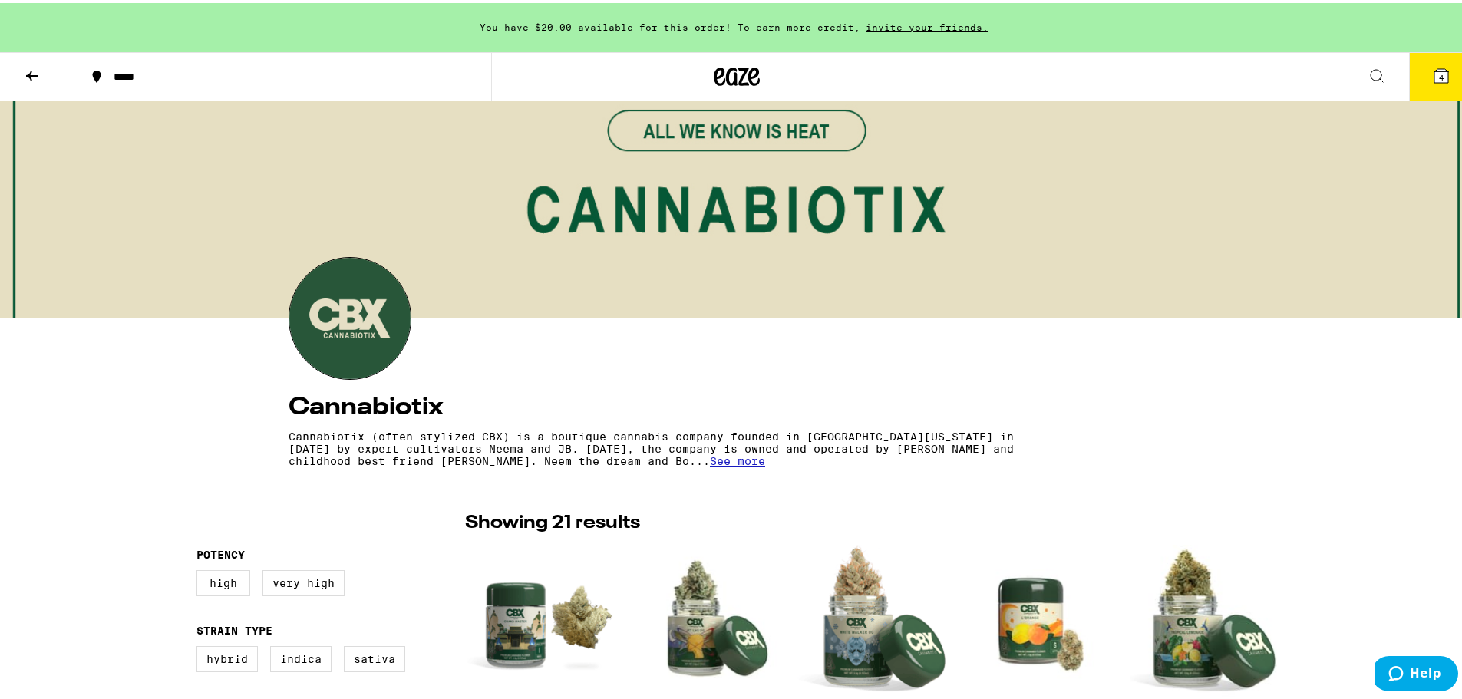
drag, startPoint x: 663, startPoint y: 461, endPoint x: 676, endPoint y: 441, distance: 23.2
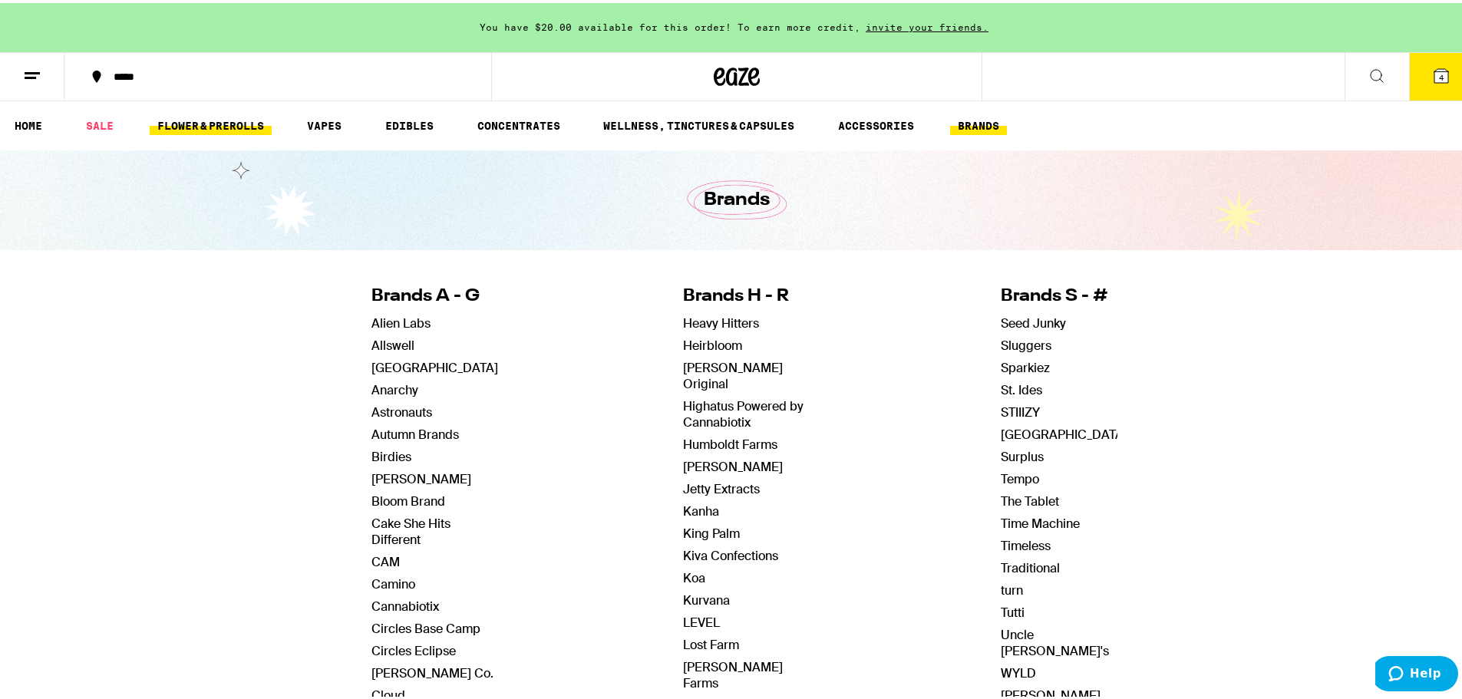
click at [191, 124] on link "FLOWER & PREROLLS" at bounding box center [211, 123] width 122 height 18
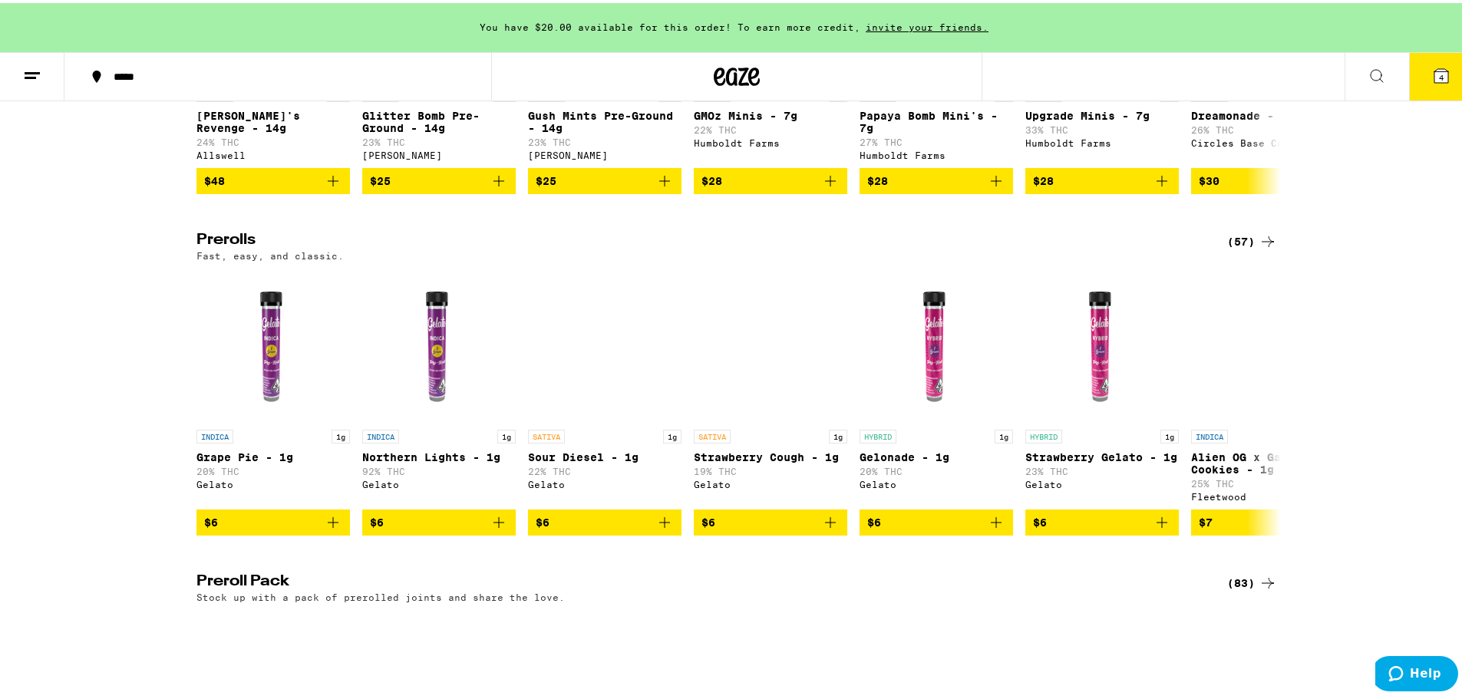
scroll to position [1075, 0]
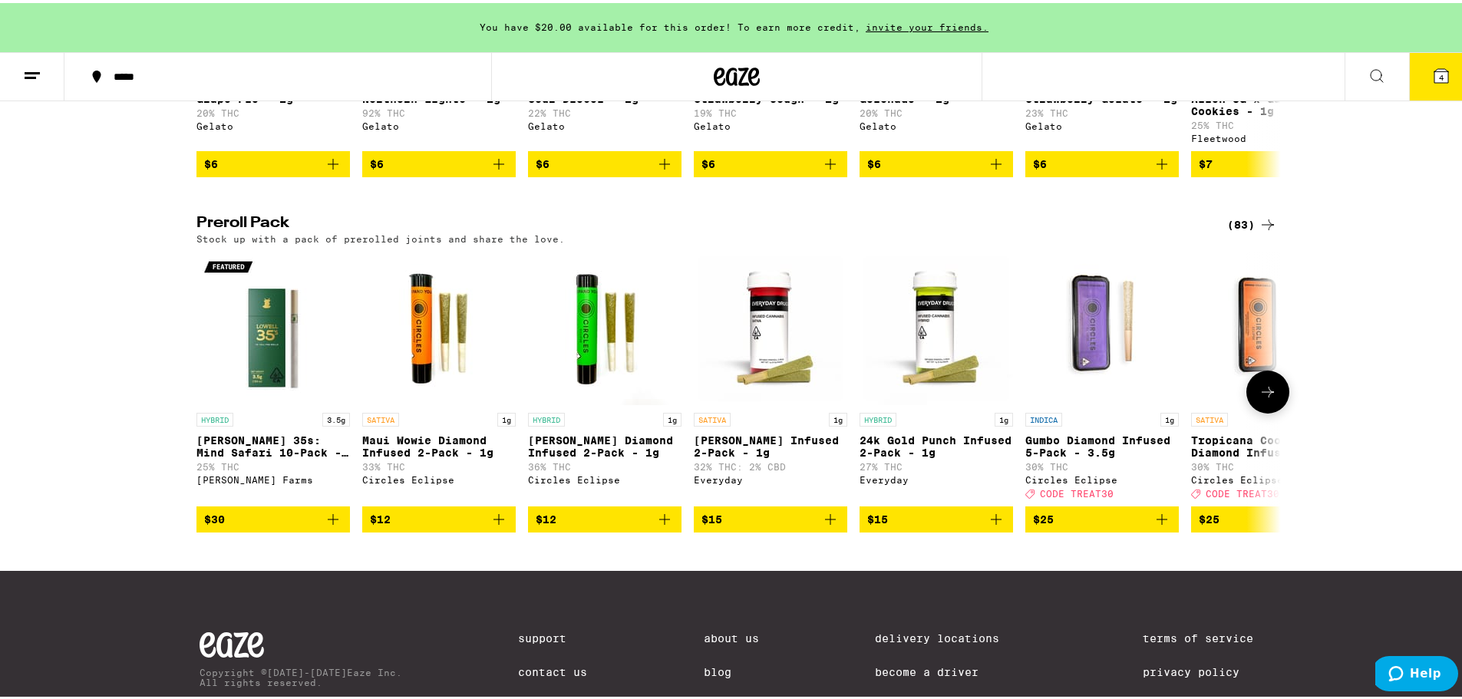
click at [1266, 398] on icon at bounding box center [1268, 389] width 18 height 18
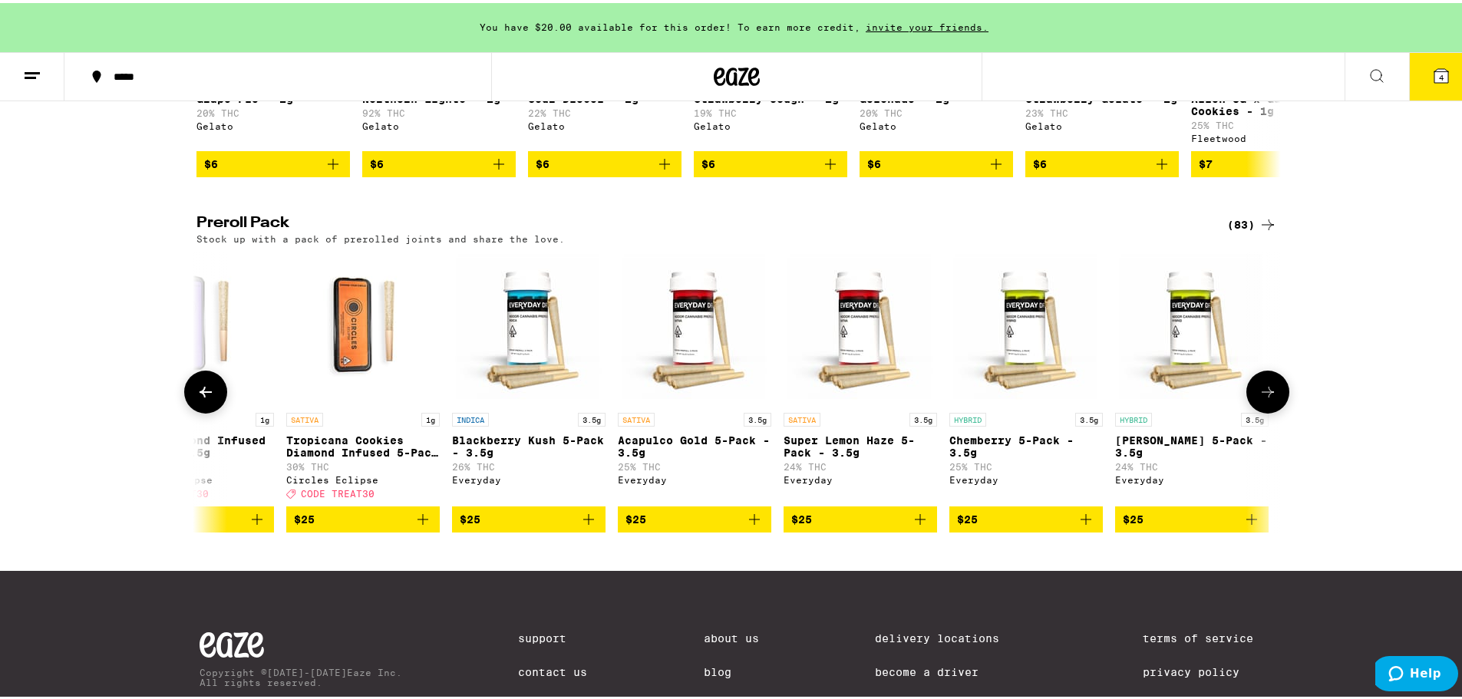
scroll to position [0, 914]
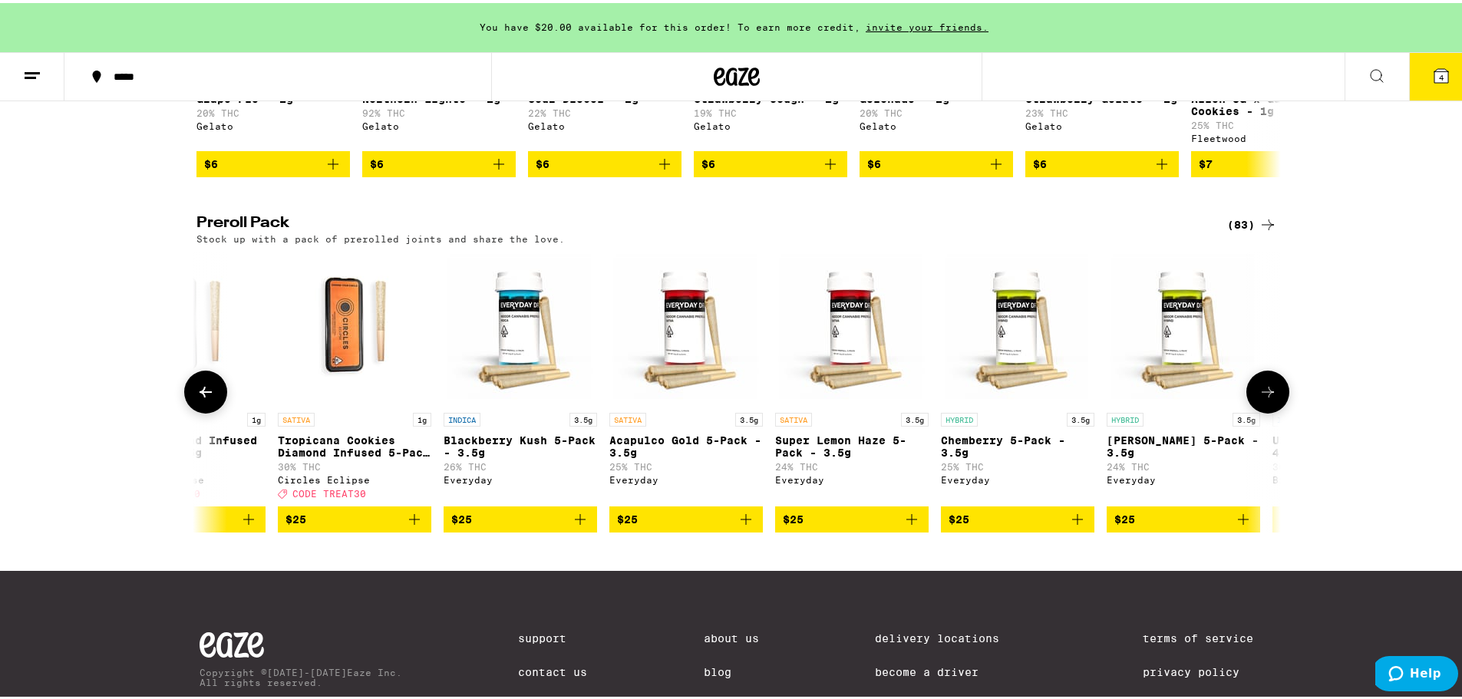
click at [1265, 398] on icon at bounding box center [1268, 389] width 18 height 18
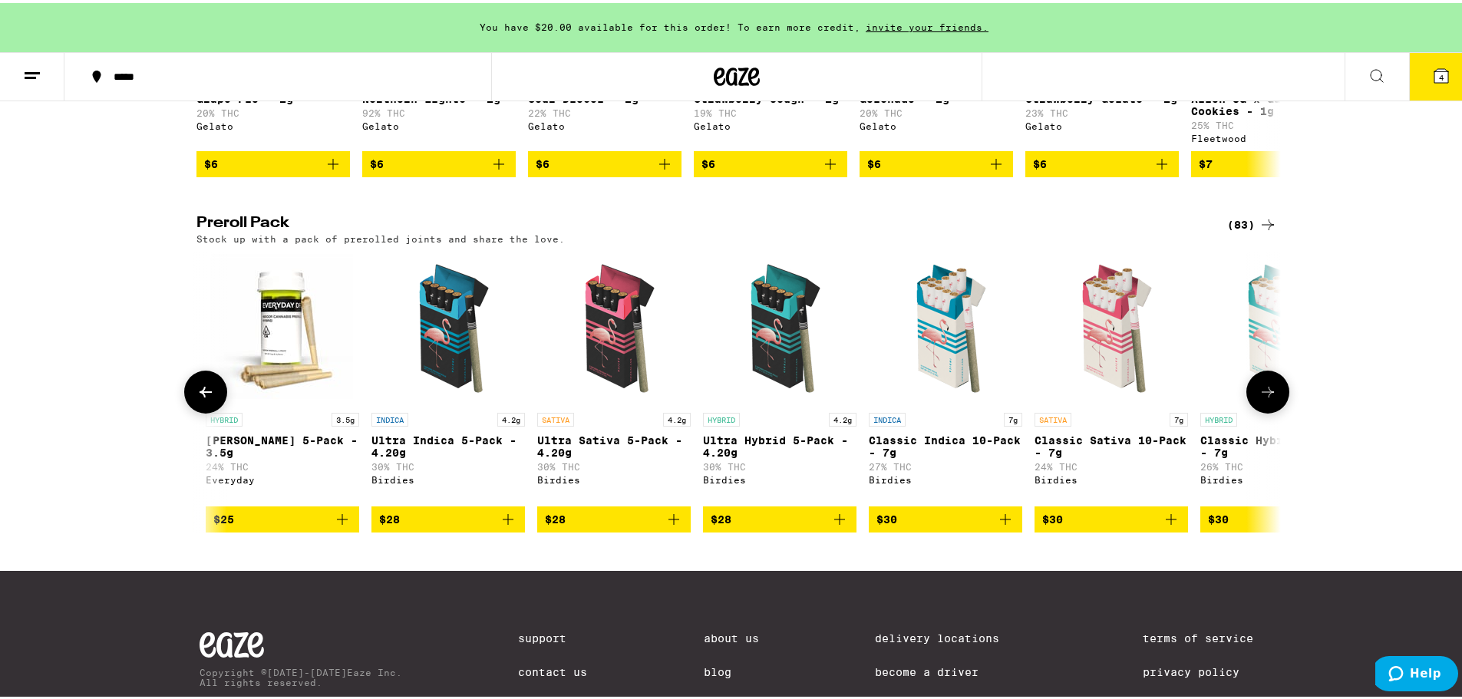
scroll to position [0, 1827]
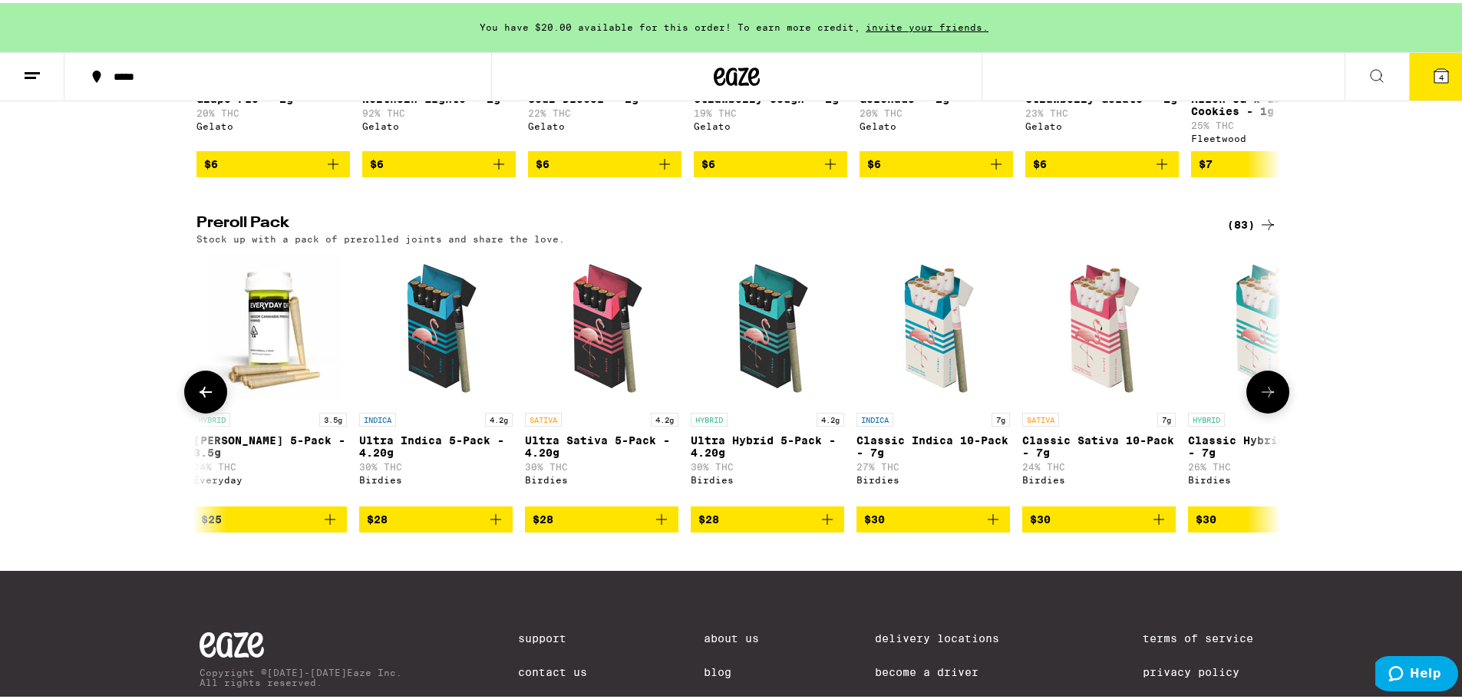
click at [197, 398] on icon at bounding box center [206, 389] width 18 height 18
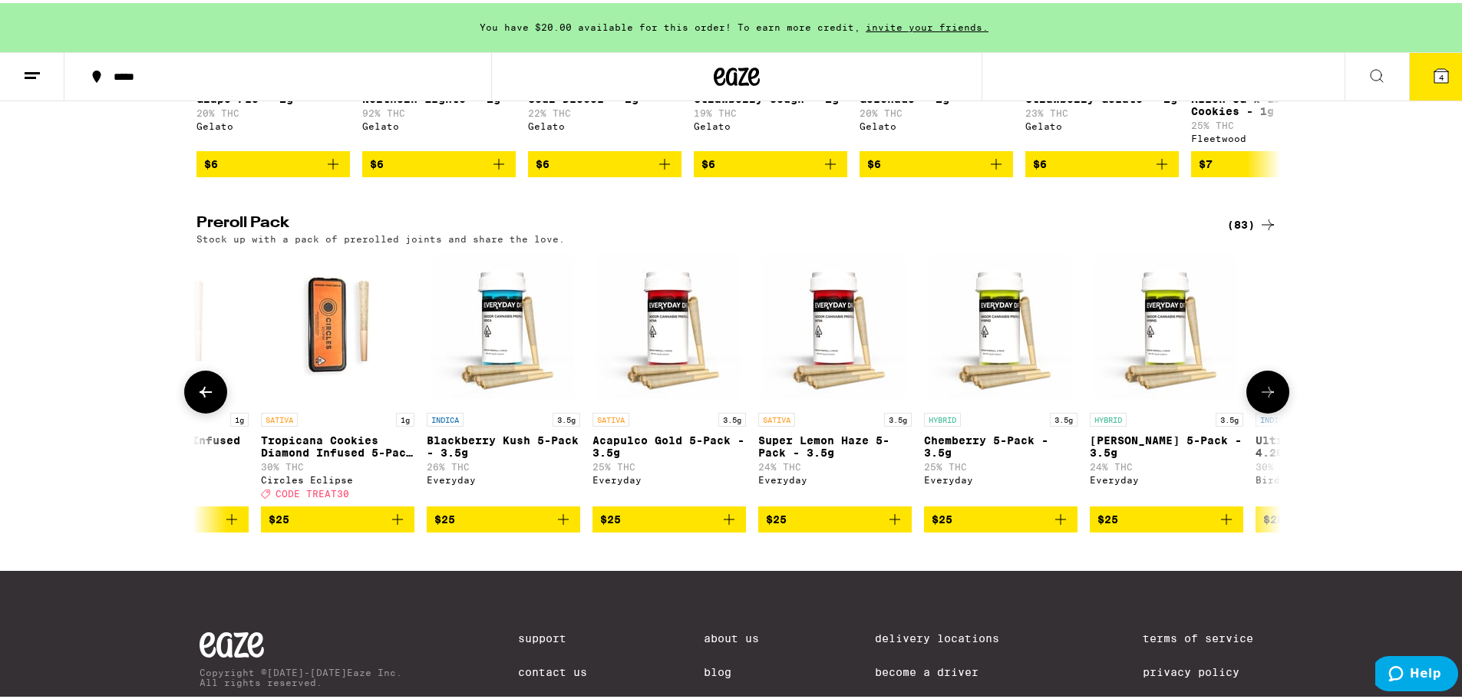
scroll to position [0, 914]
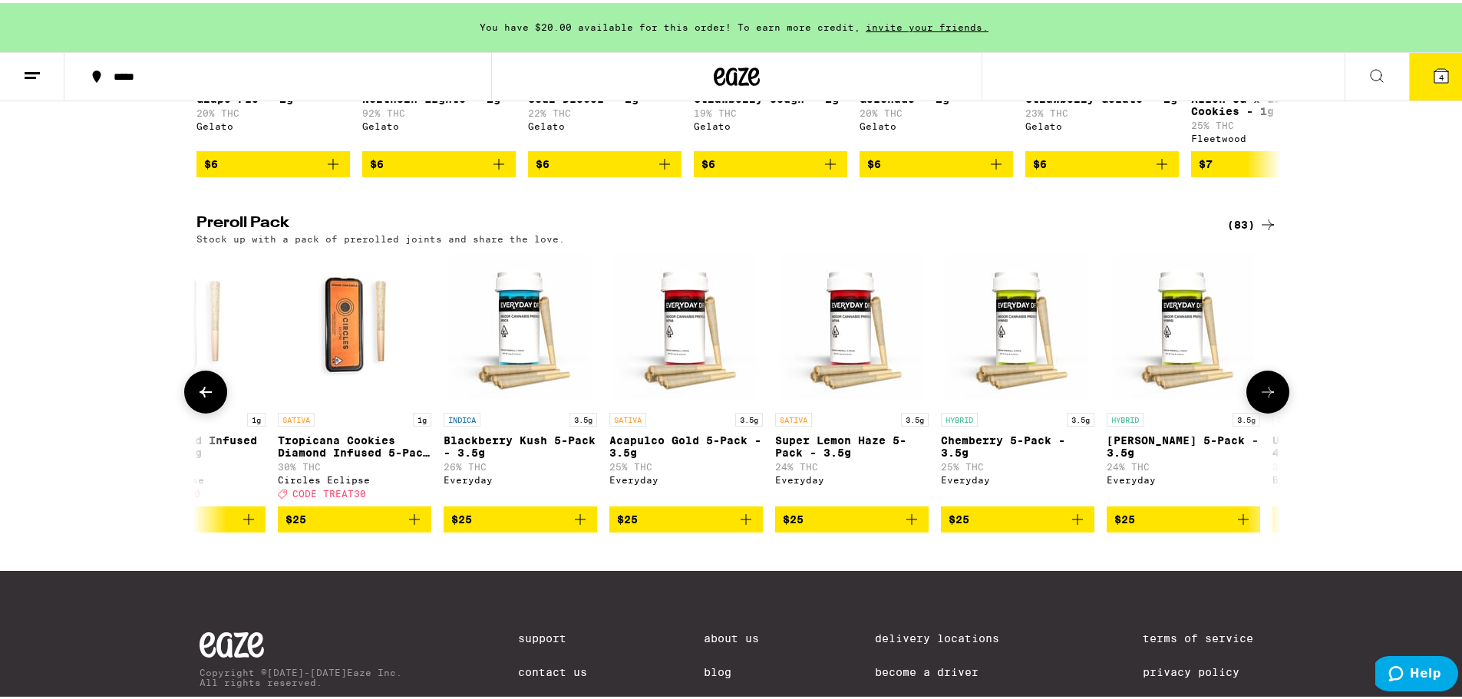
click at [197, 398] on icon at bounding box center [206, 389] width 18 height 18
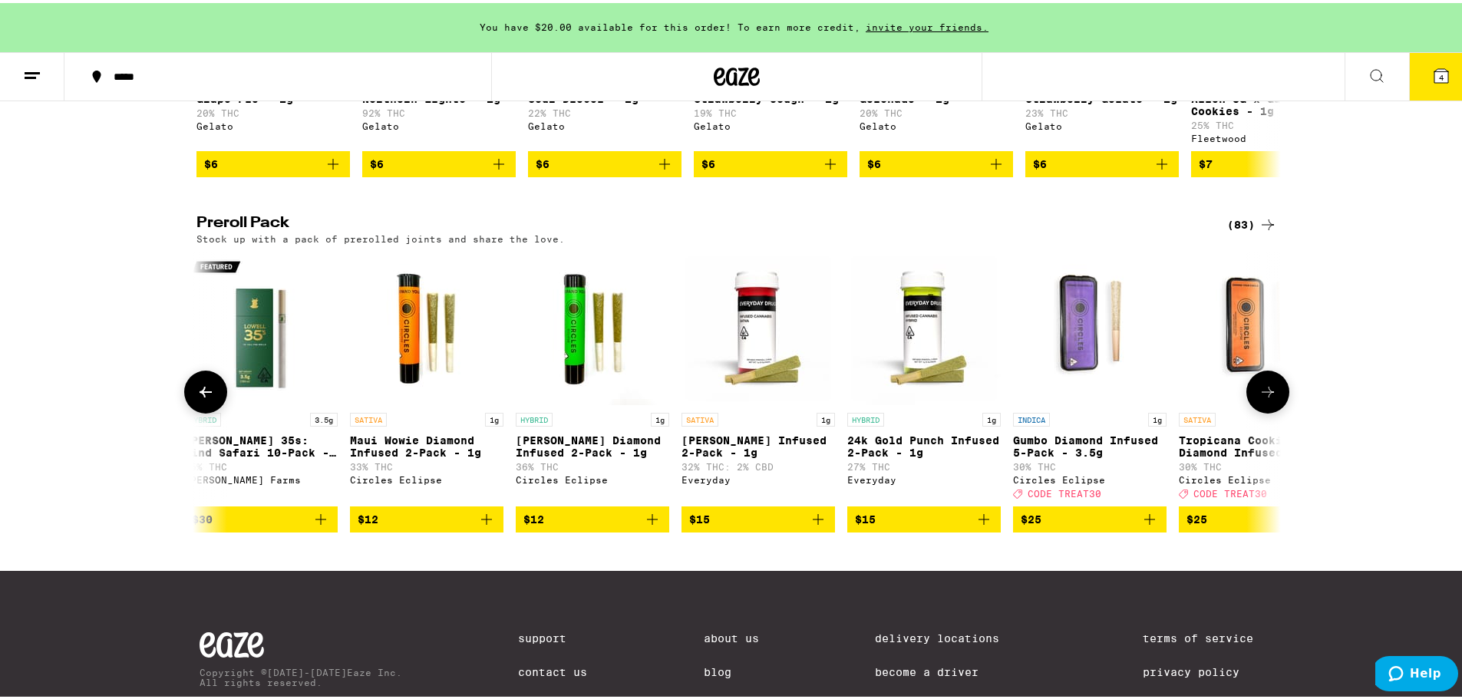
scroll to position [0, 0]
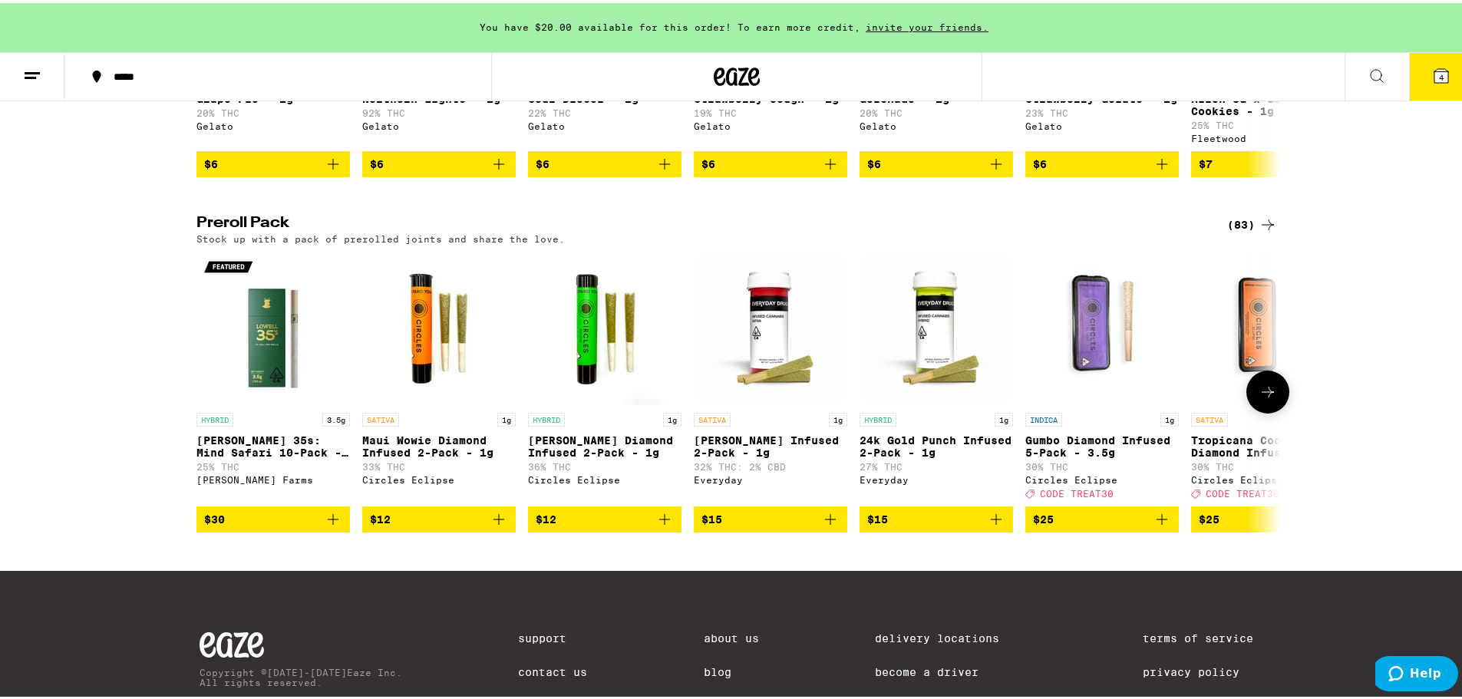
click at [1277, 411] on button at bounding box center [1268, 389] width 43 height 43
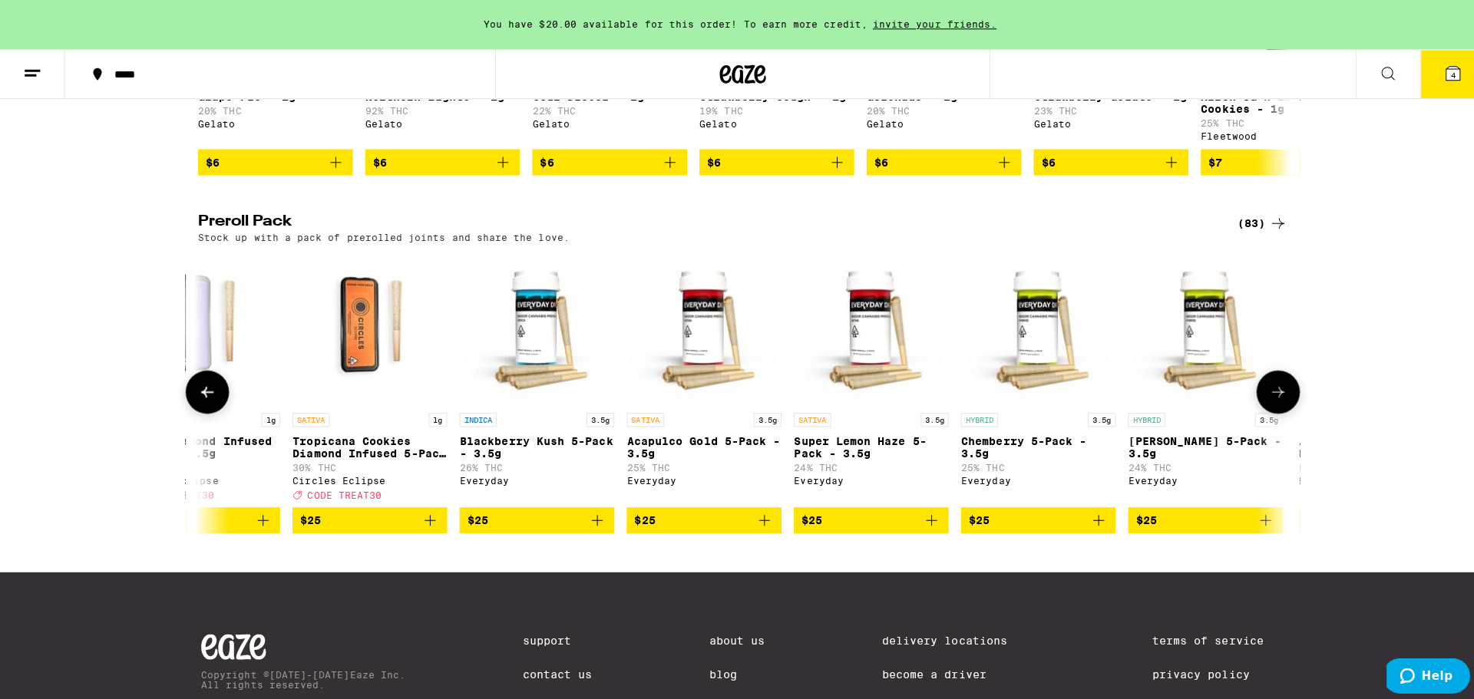
scroll to position [0, 914]
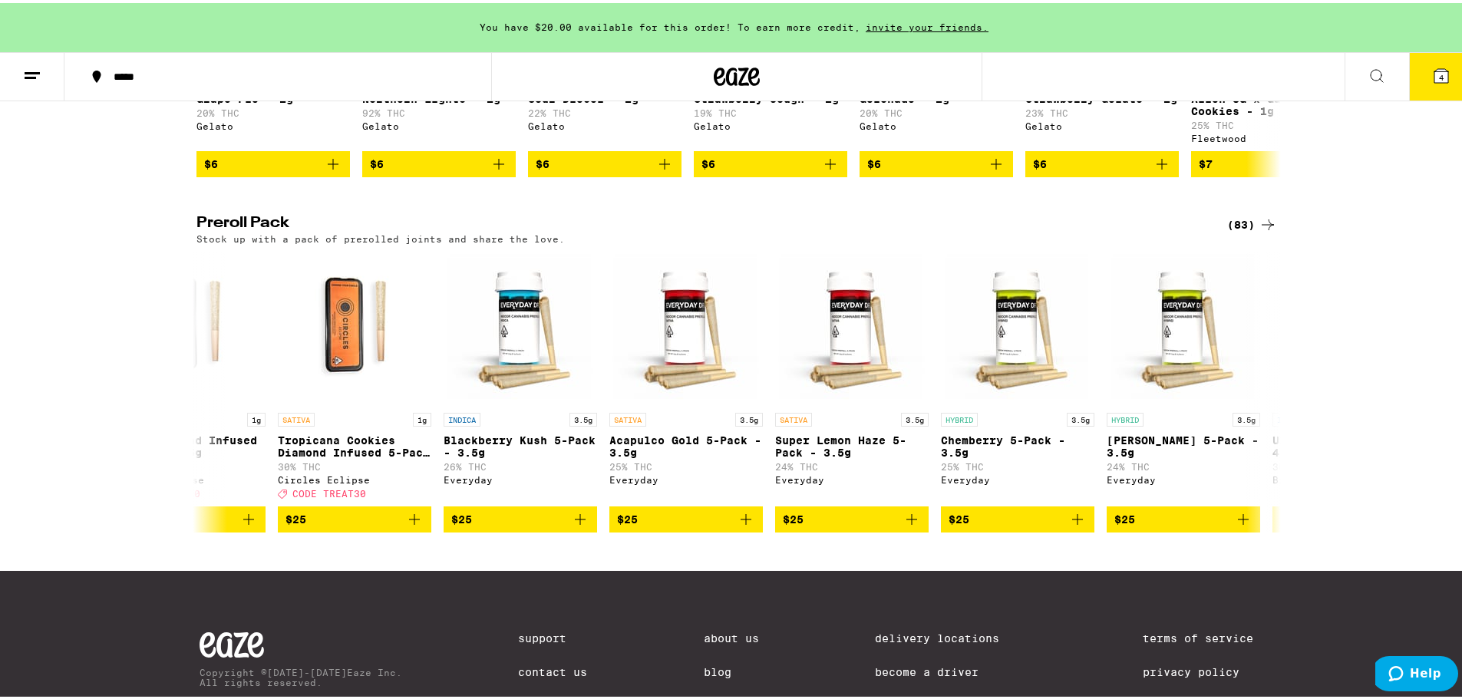
click at [1415, 78] on button "4" at bounding box center [1442, 74] width 64 height 48
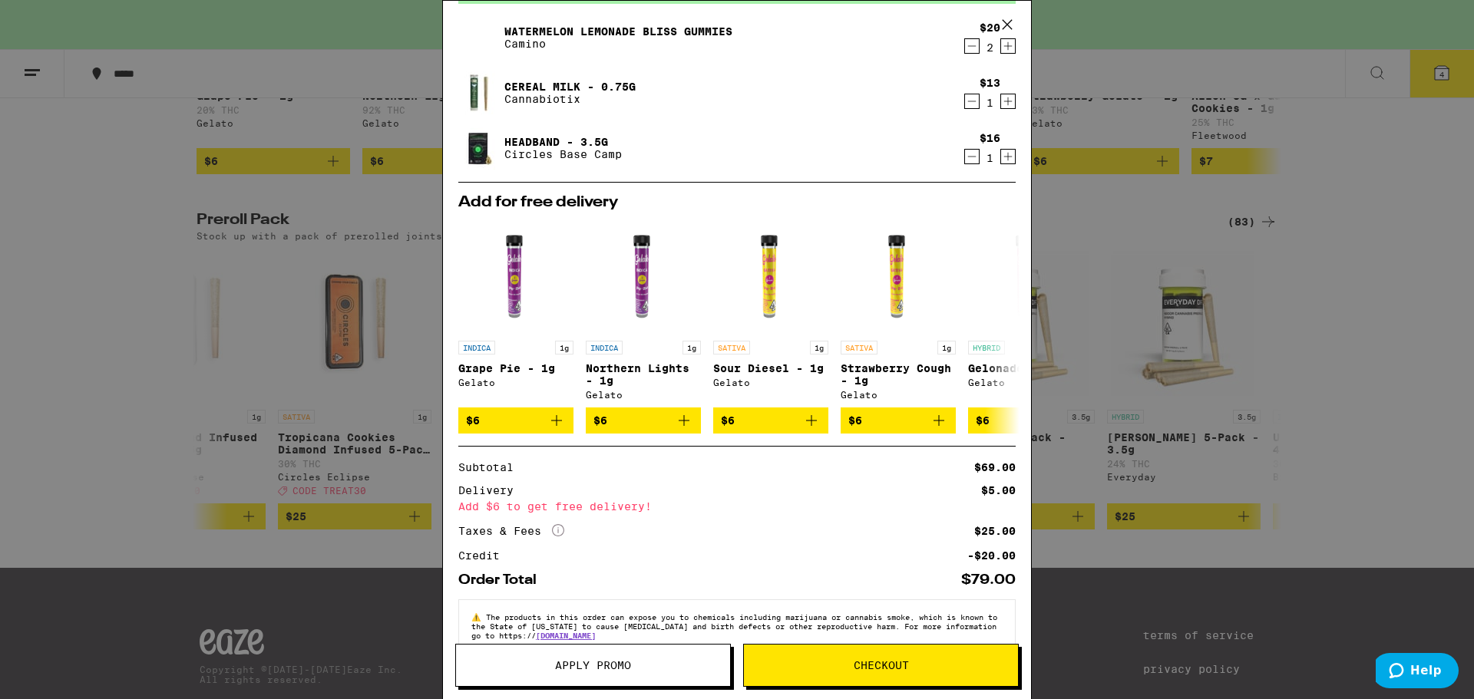
scroll to position [124, 0]
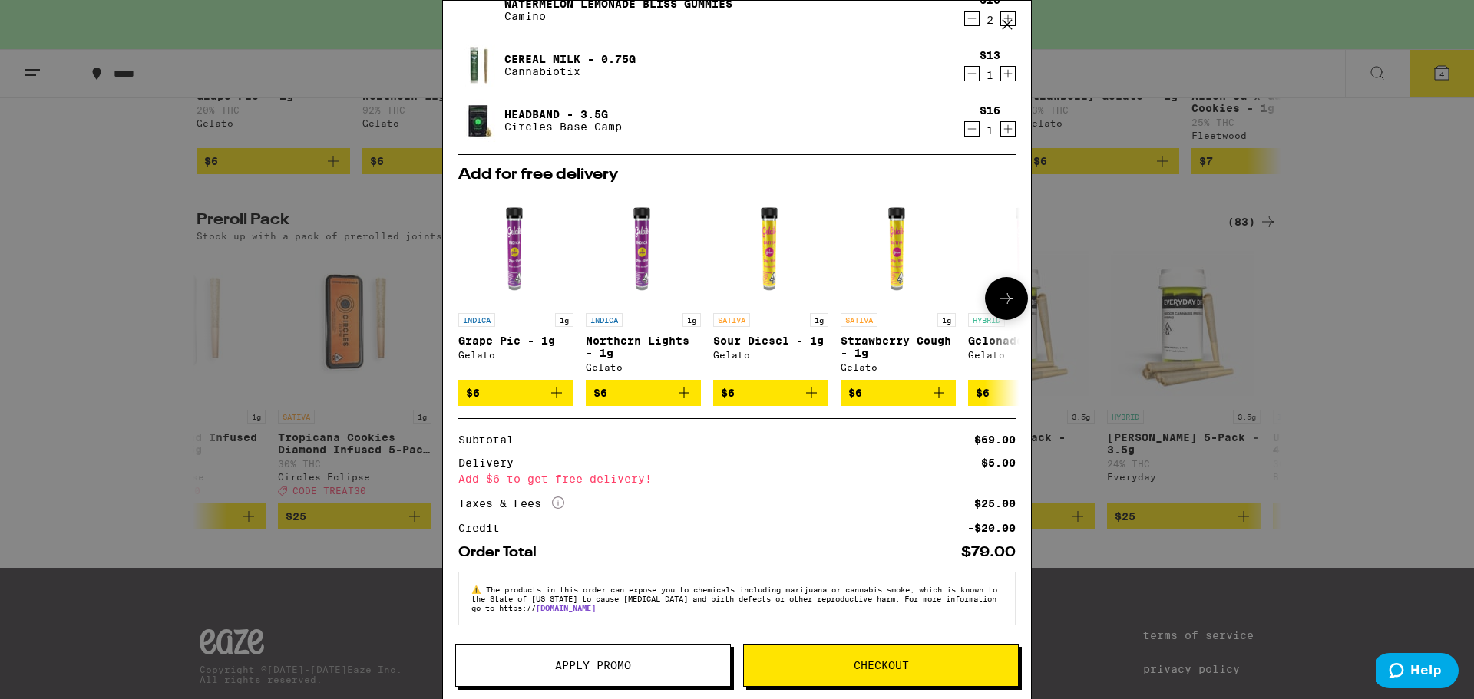
click at [683, 395] on icon "Add to bag" at bounding box center [684, 393] width 18 height 18
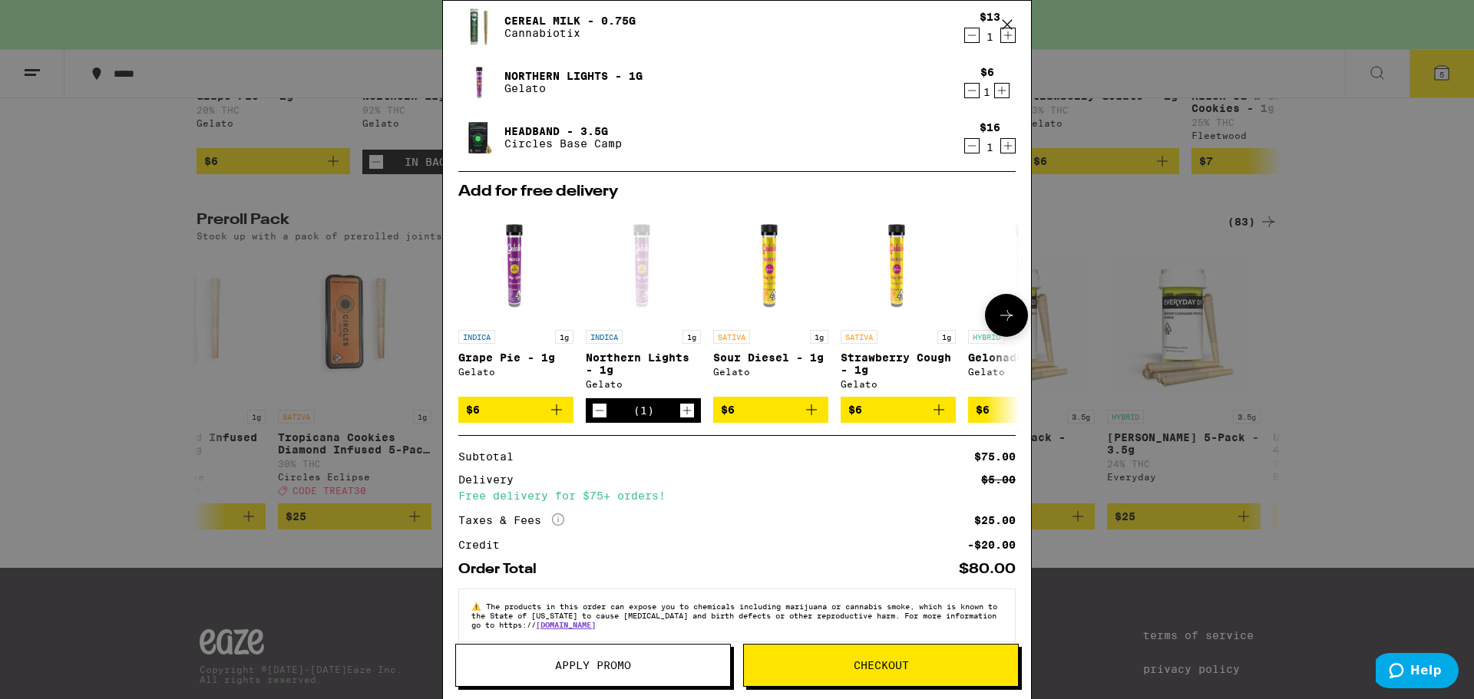
scroll to position [180, 0]
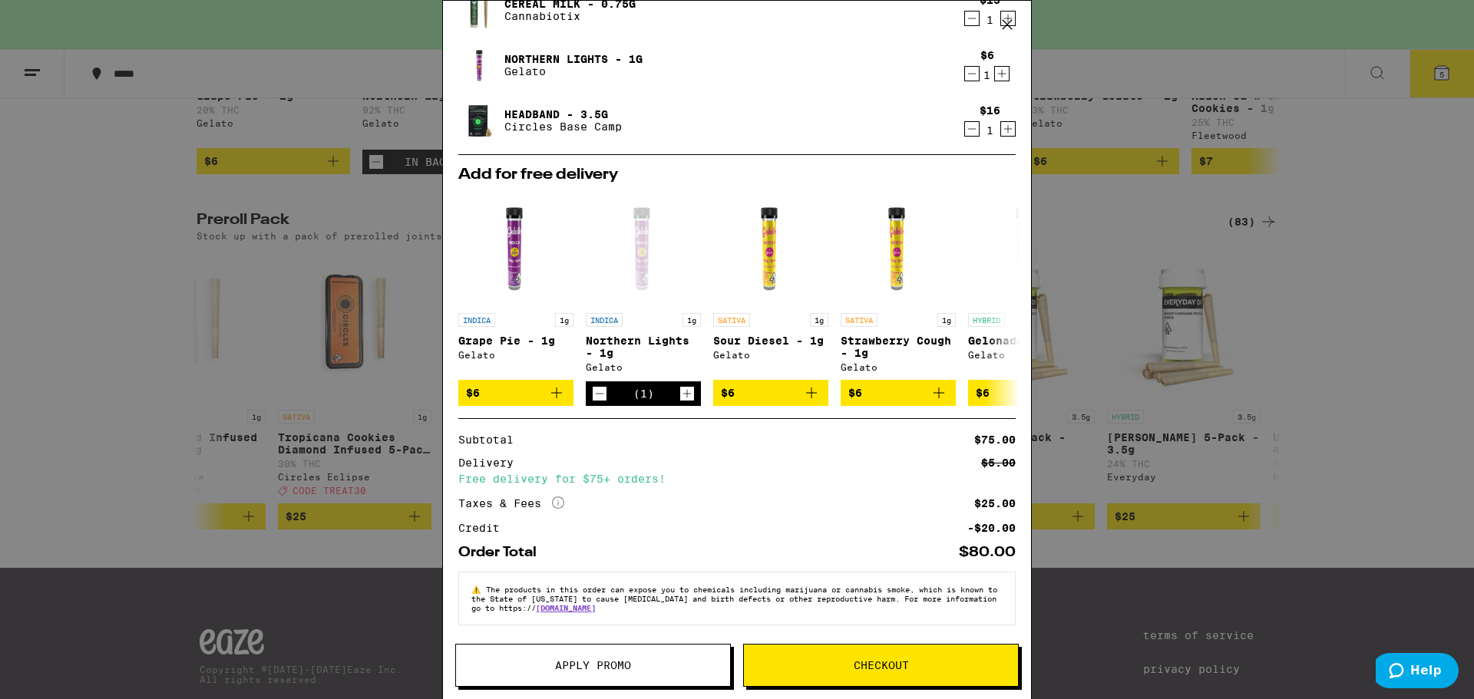
click at [882, 667] on span "Checkout" at bounding box center [881, 665] width 55 height 11
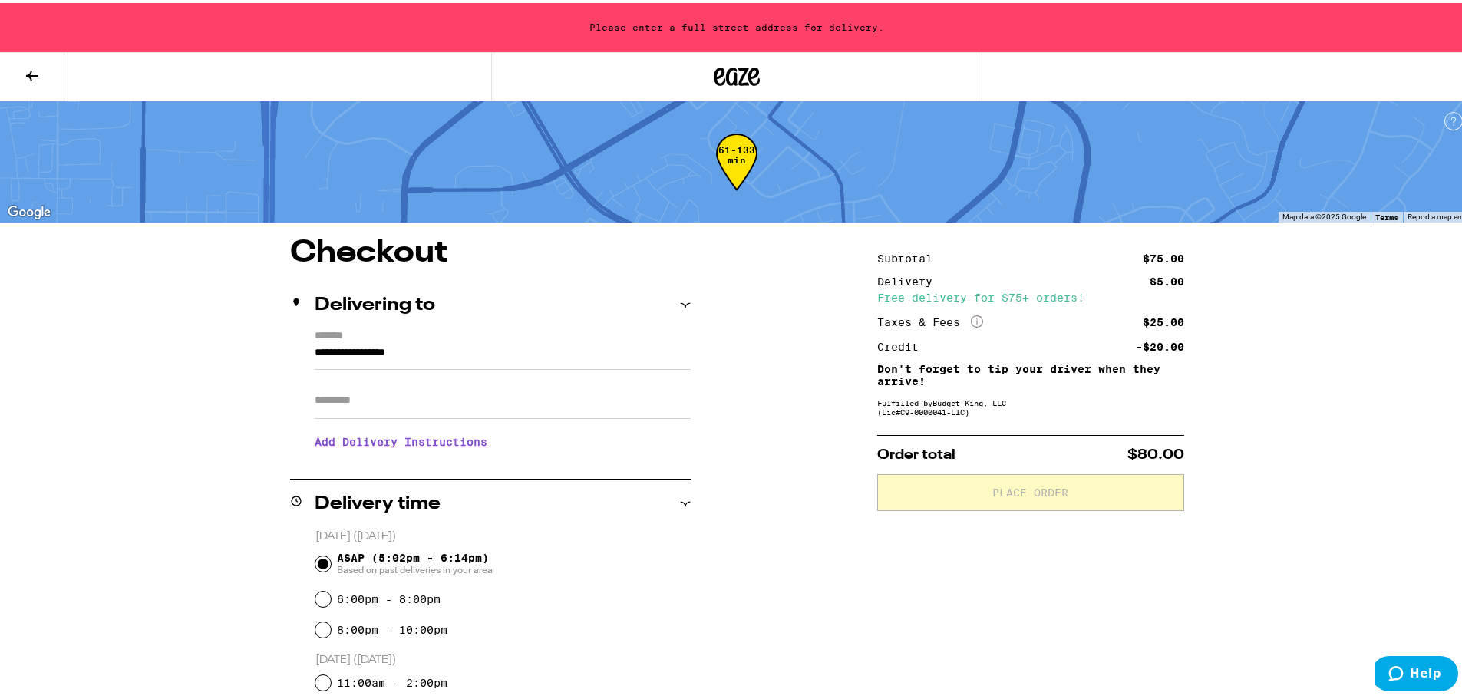
click at [306, 347] on div "**********" at bounding box center [490, 393] width 401 height 132
click at [680, 300] on icon at bounding box center [685, 302] width 11 height 11
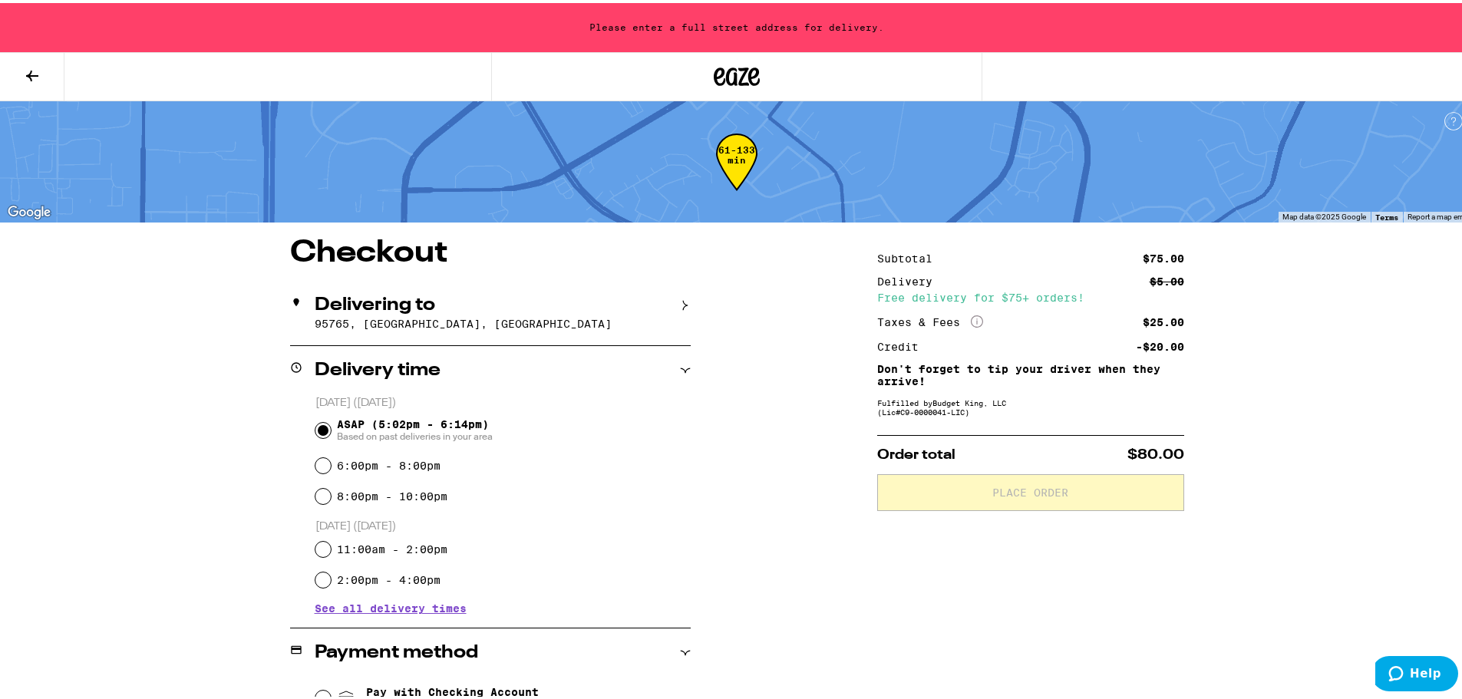
click at [683, 302] on icon at bounding box center [685, 303] width 5 height 10
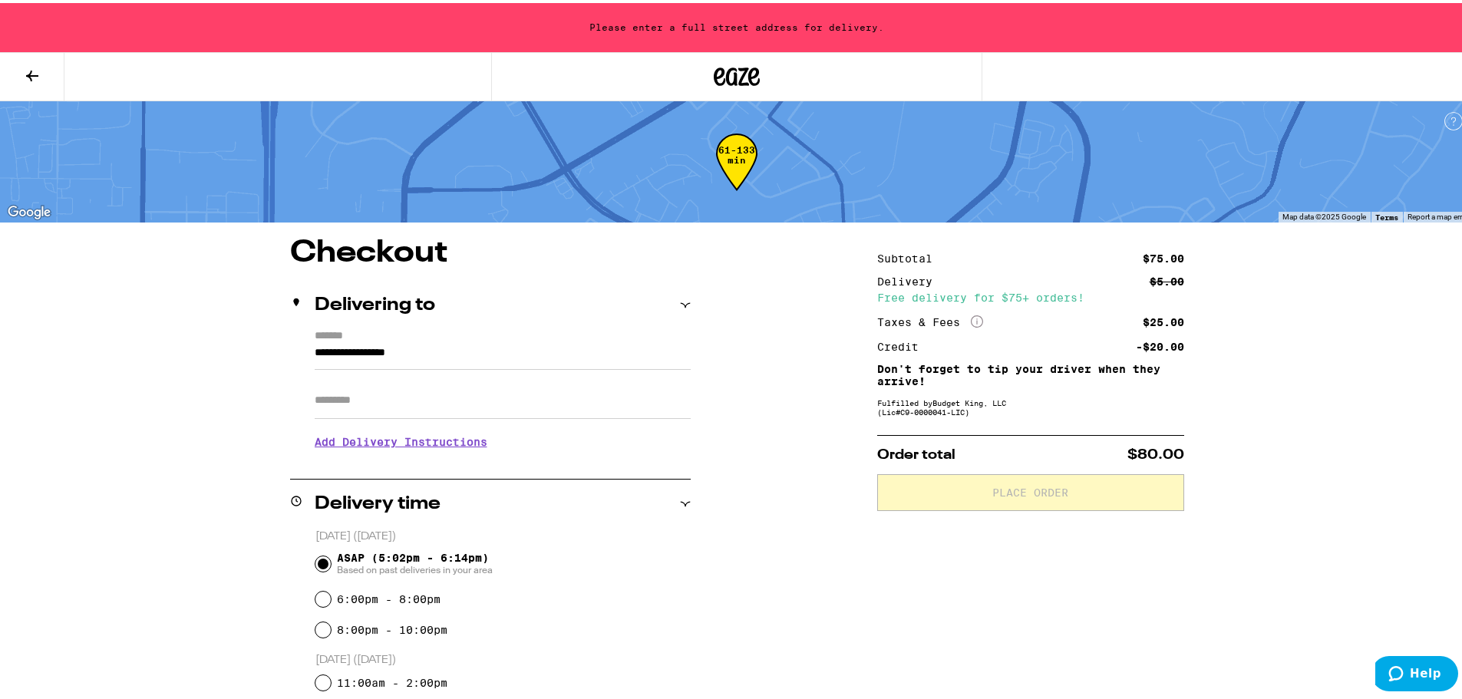
click at [352, 350] on input "**********" at bounding box center [503, 354] width 376 height 26
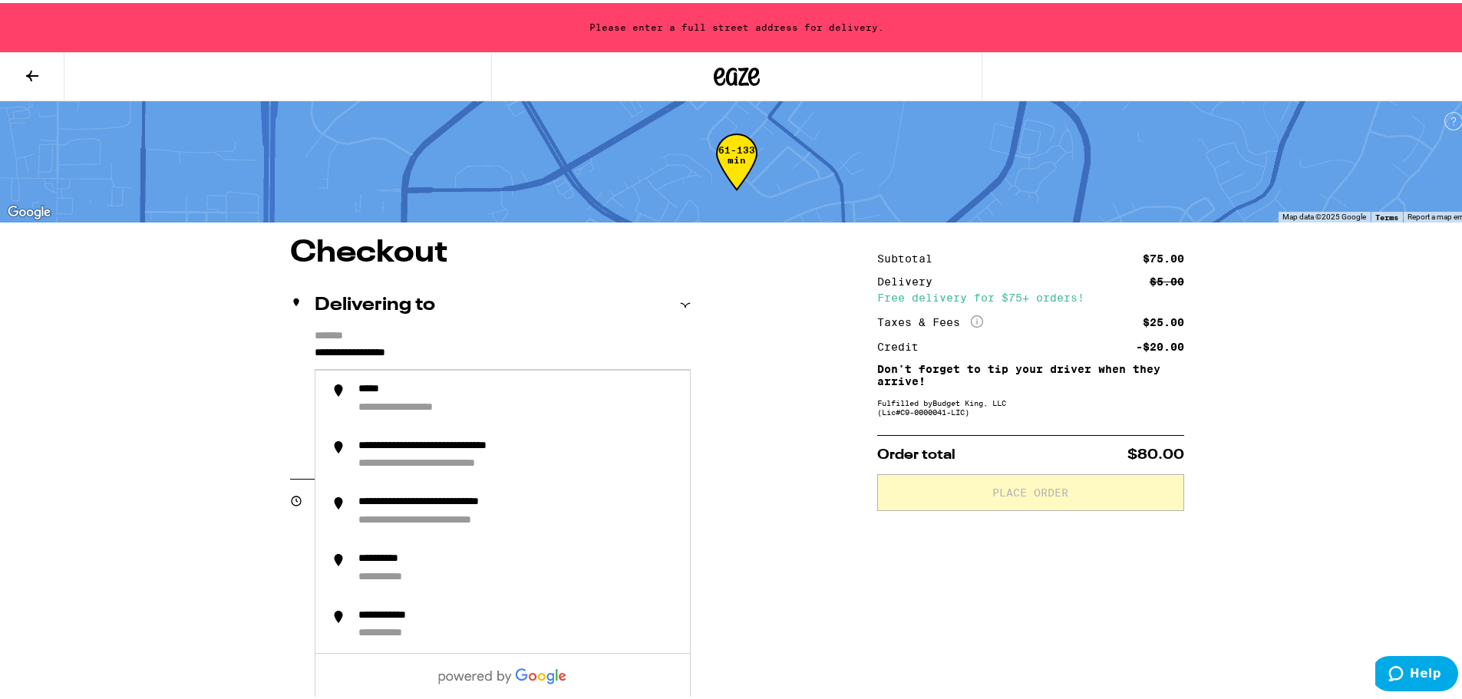
click at [320, 322] on div "Delivering to" at bounding box center [490, 302] width 401 height 49
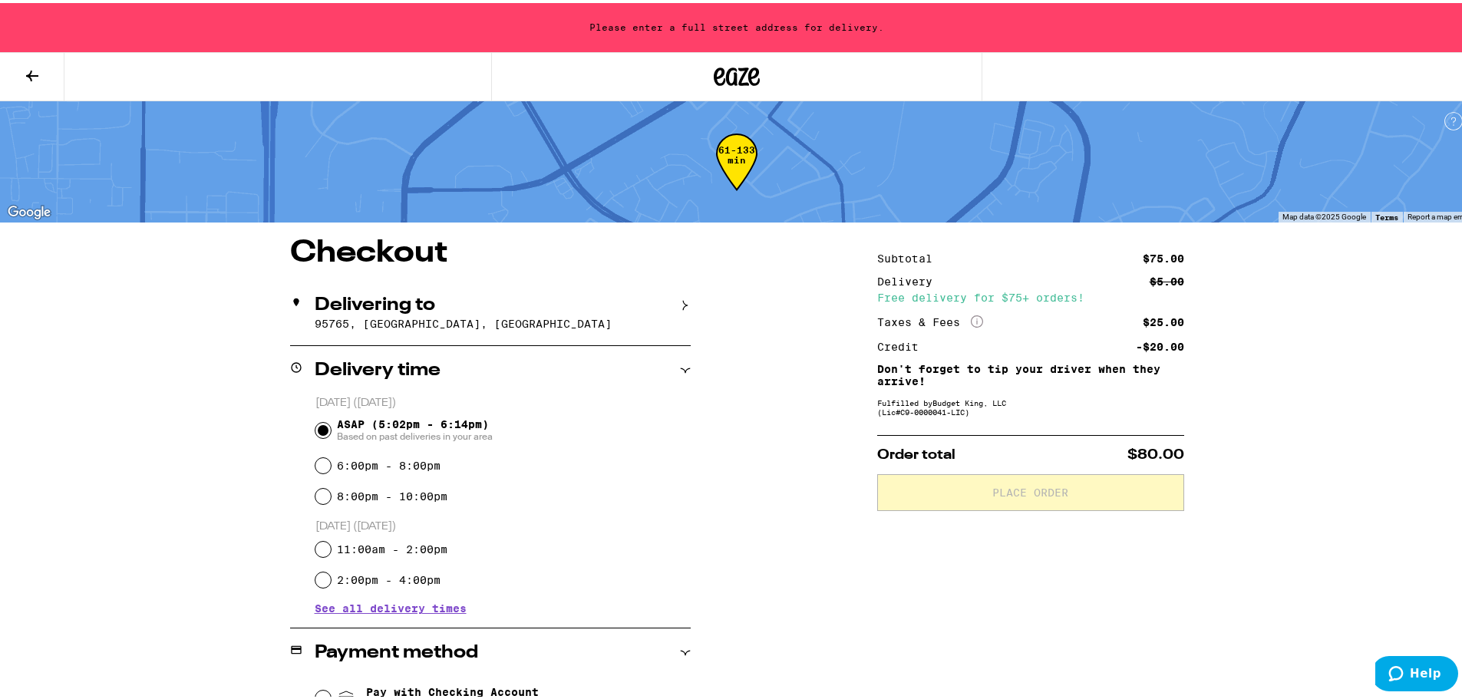
click at [409, 322] on p "95765, [GEOGRAPHIC_DATA], [GEOGRAPHIC_DATA]" at bounding box center [503, 321] width 376 height 12
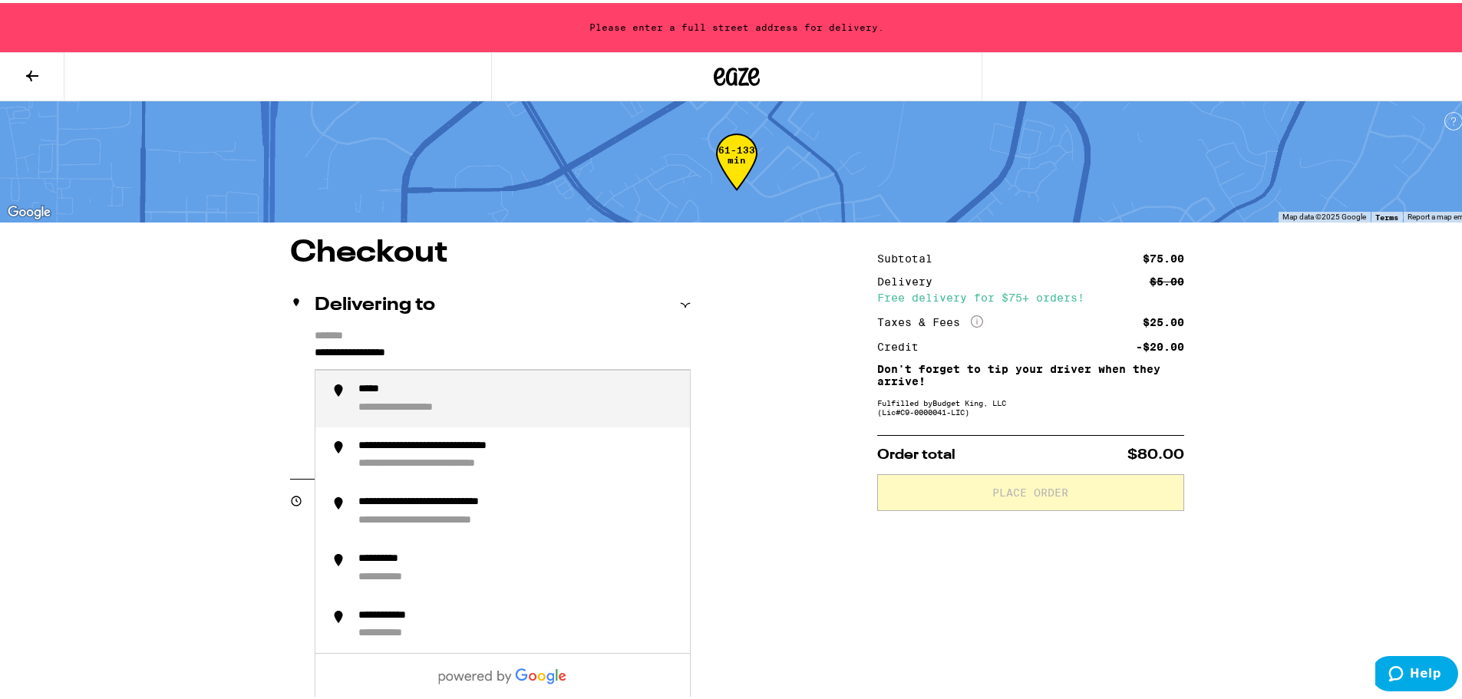
click at [474, 353] on input "**********" at bounding box center [503, 354] width 376 height 26
type input "*"
click at [441, 411] on div "**********" at bounding box center [518, 396] width 319 height 32
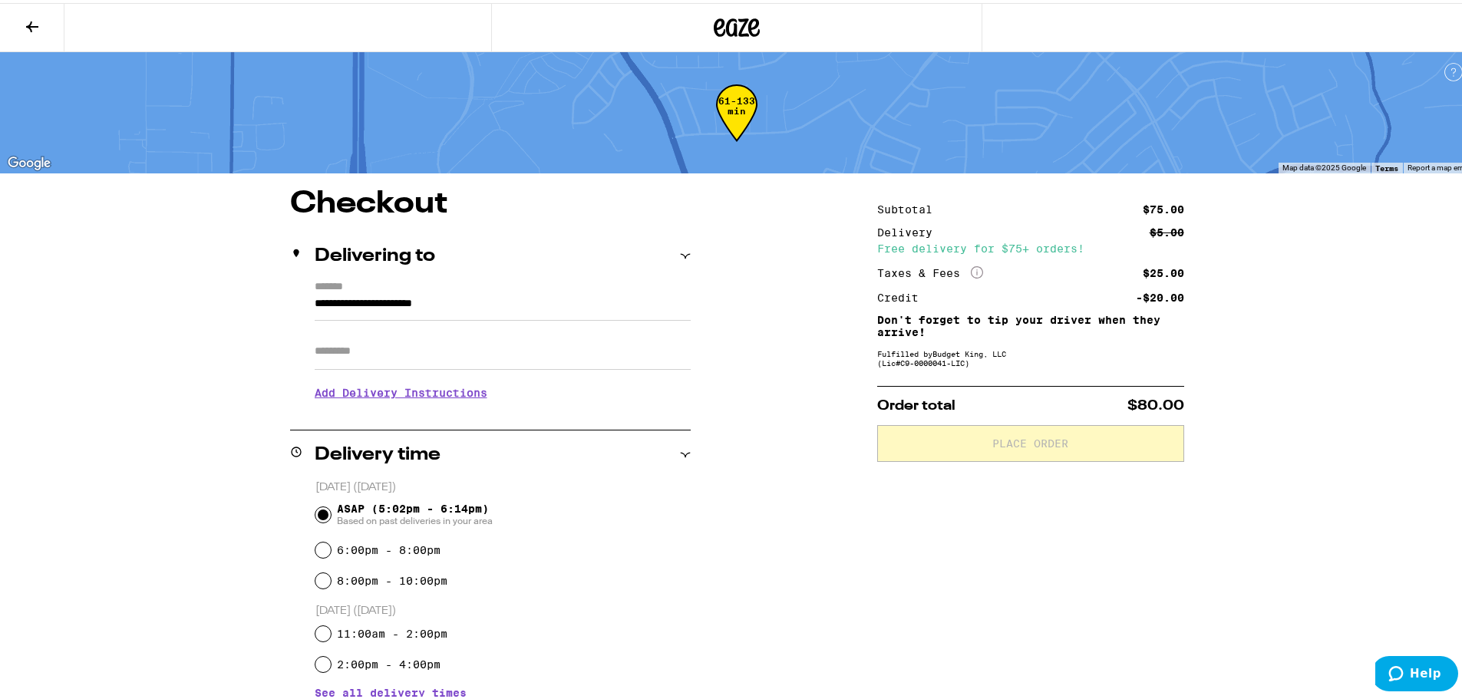
click at [564, 289] on label "*******" at bounding box center [503, 285] width 376 height 14
click at [564, 292] on input "**********" at bounding box center [503, 305] width 376 height 26
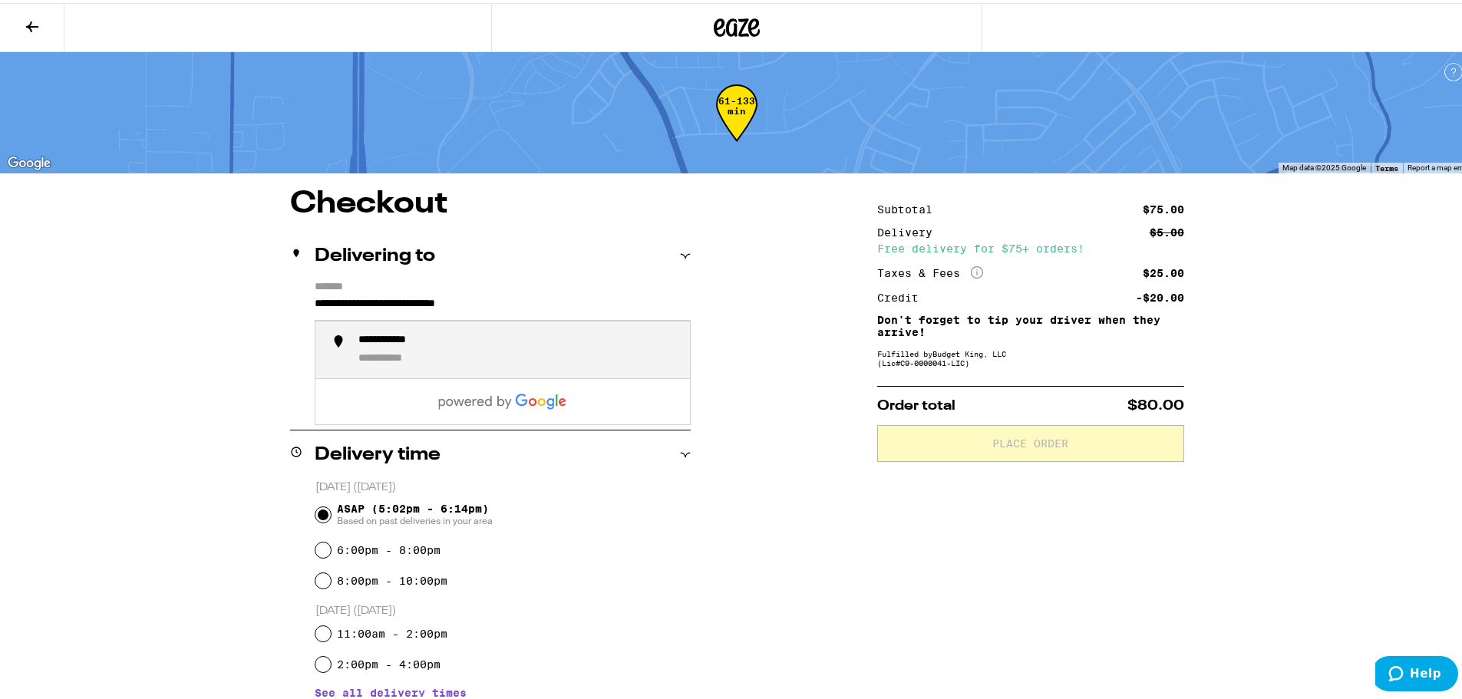
type input "**********"
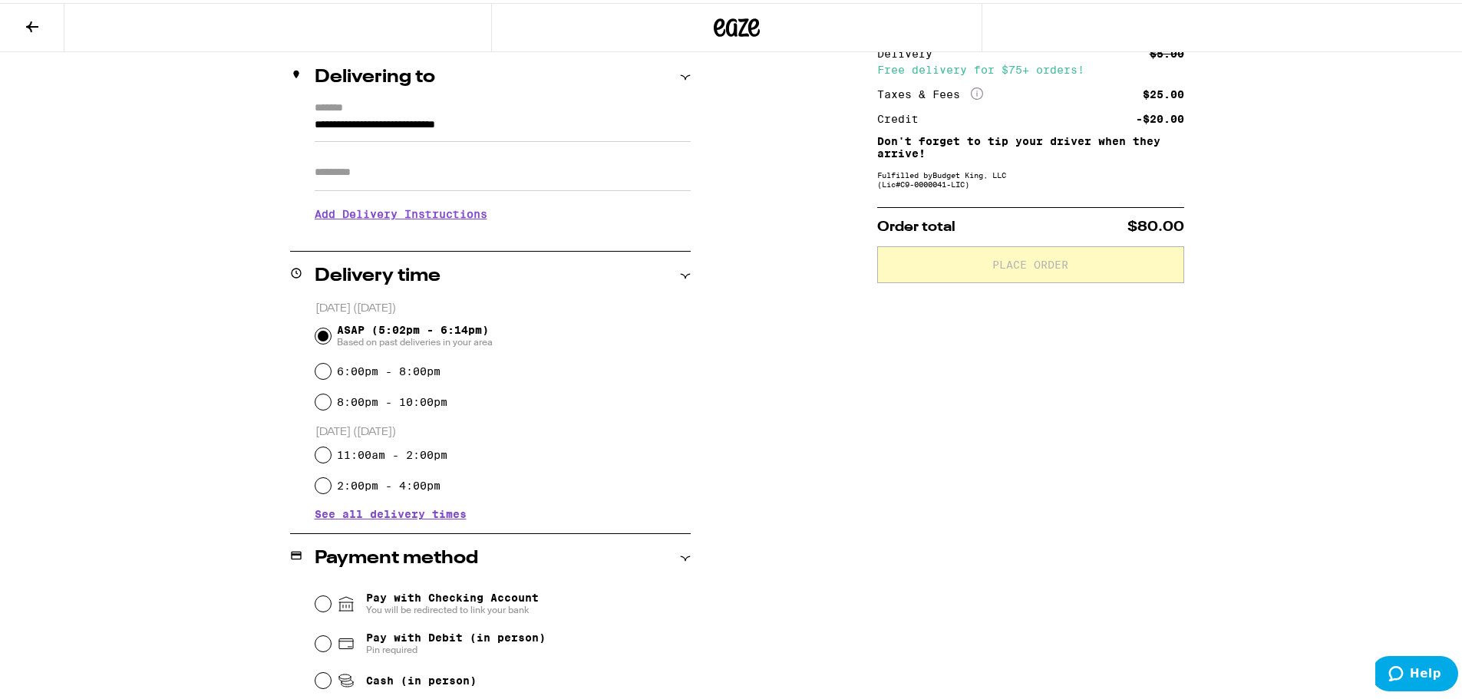
scroll to position [359, 0]
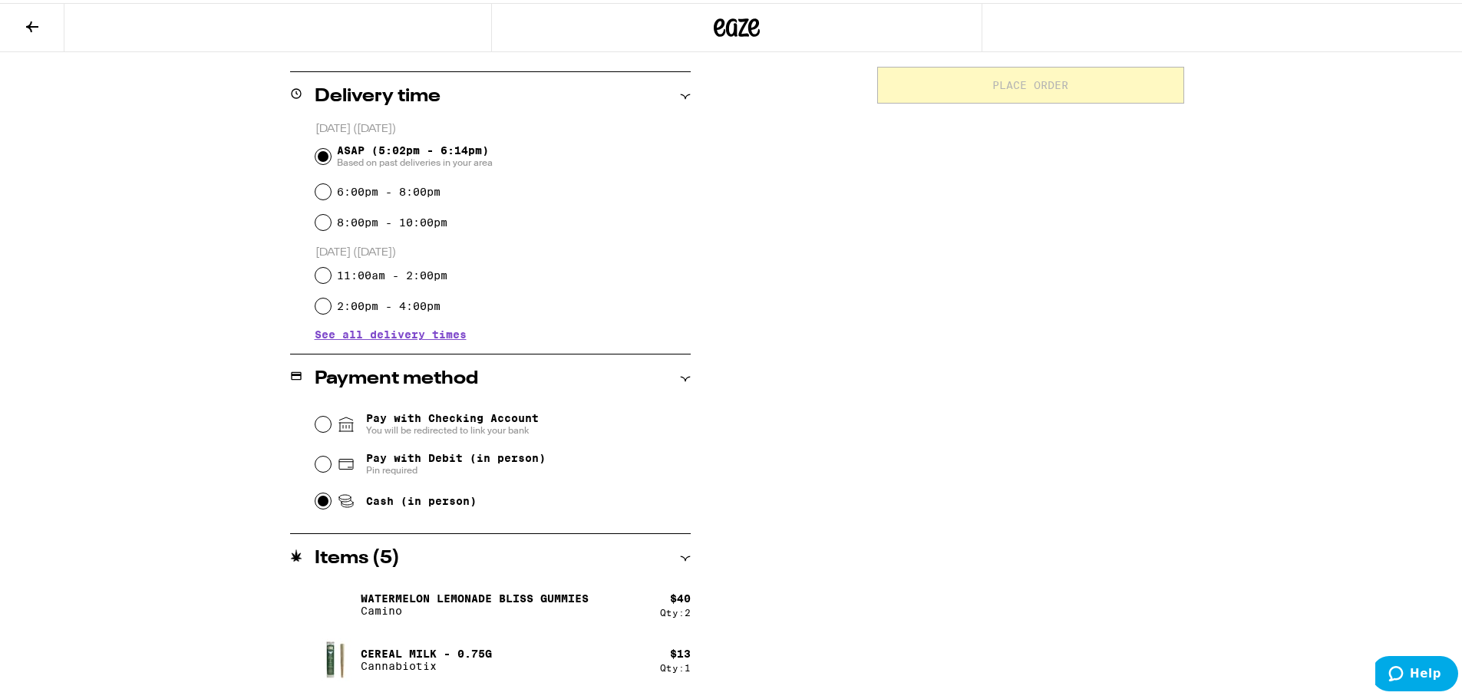
click at [322, 500] on input "Cash (in person)" at bounding box center [323, 498] width 15 height 15
radio input "true"
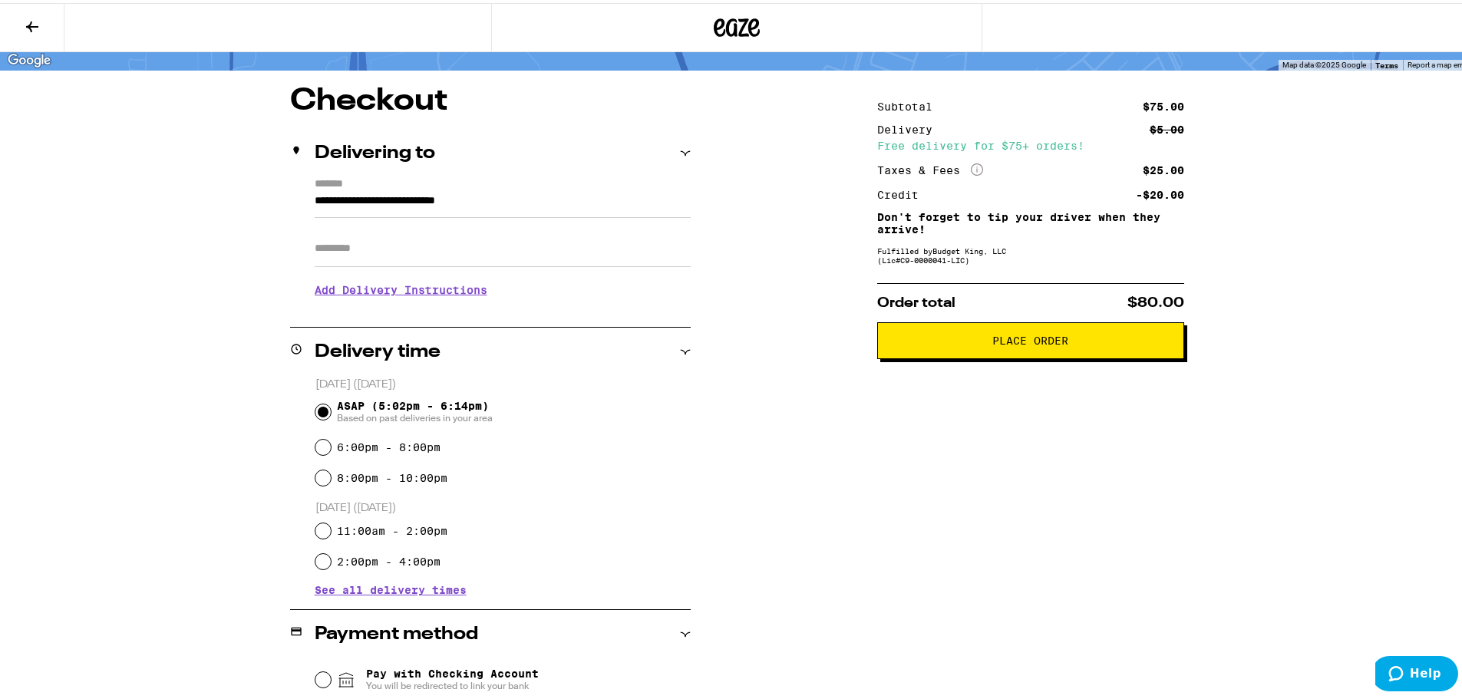
scroll to position [0, 0]
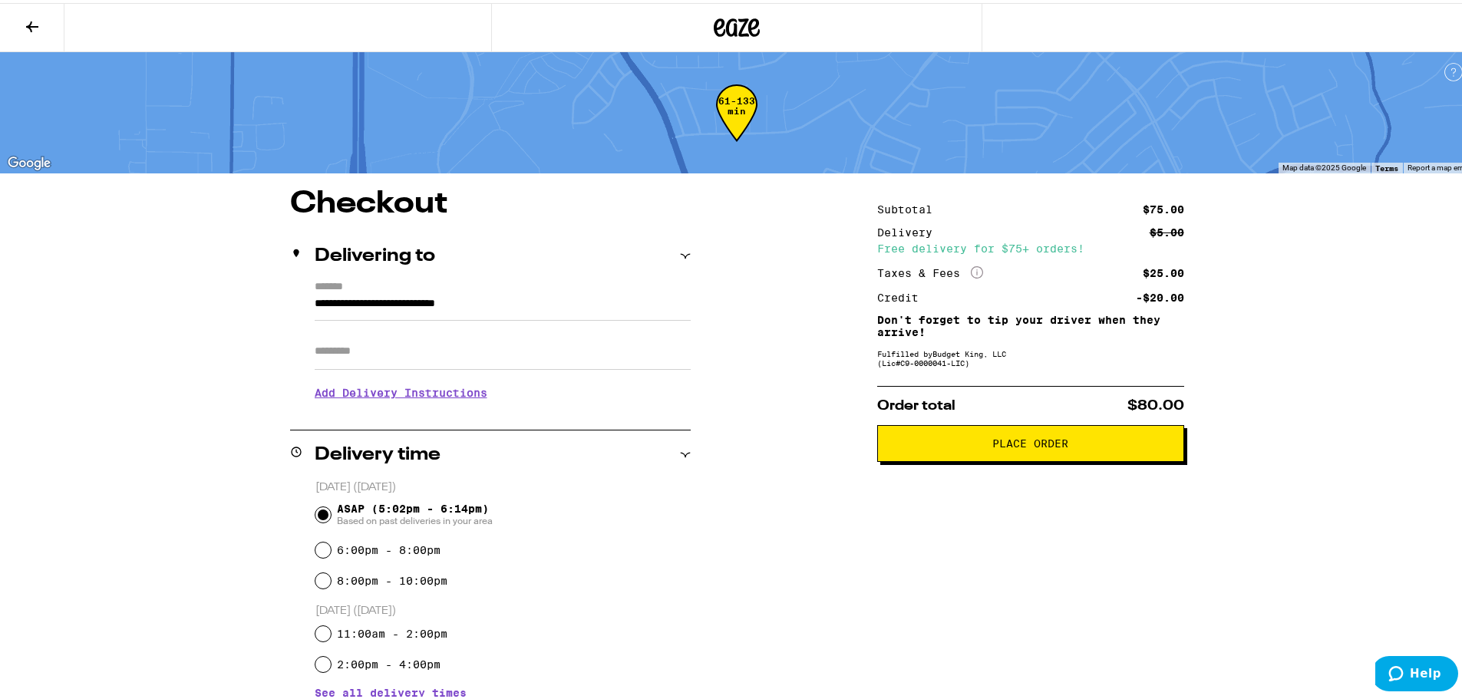
click at [1043, 446] on span "Place Order" at bounding box center [1031, 440] width 76 height 11
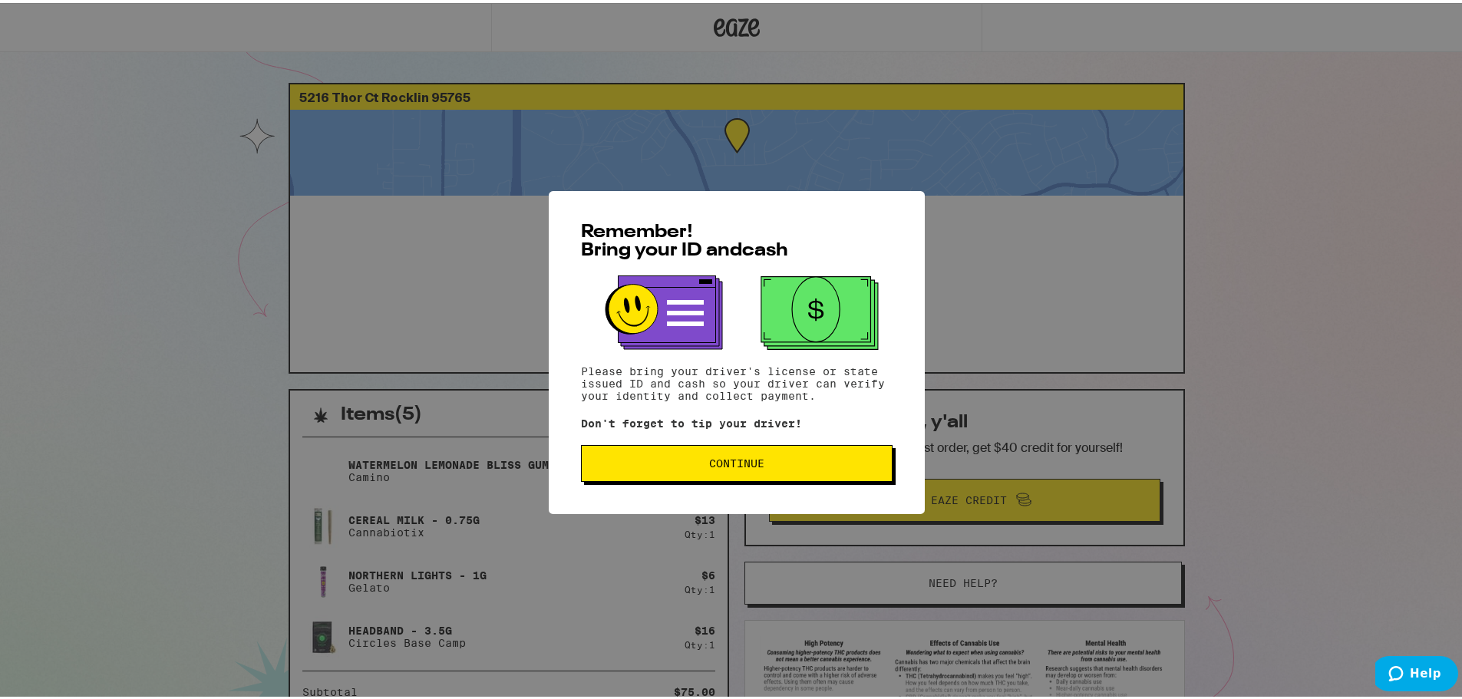
click at [713, 464] on span "Continue" at bounding box center [736, 460] width 55 height 11
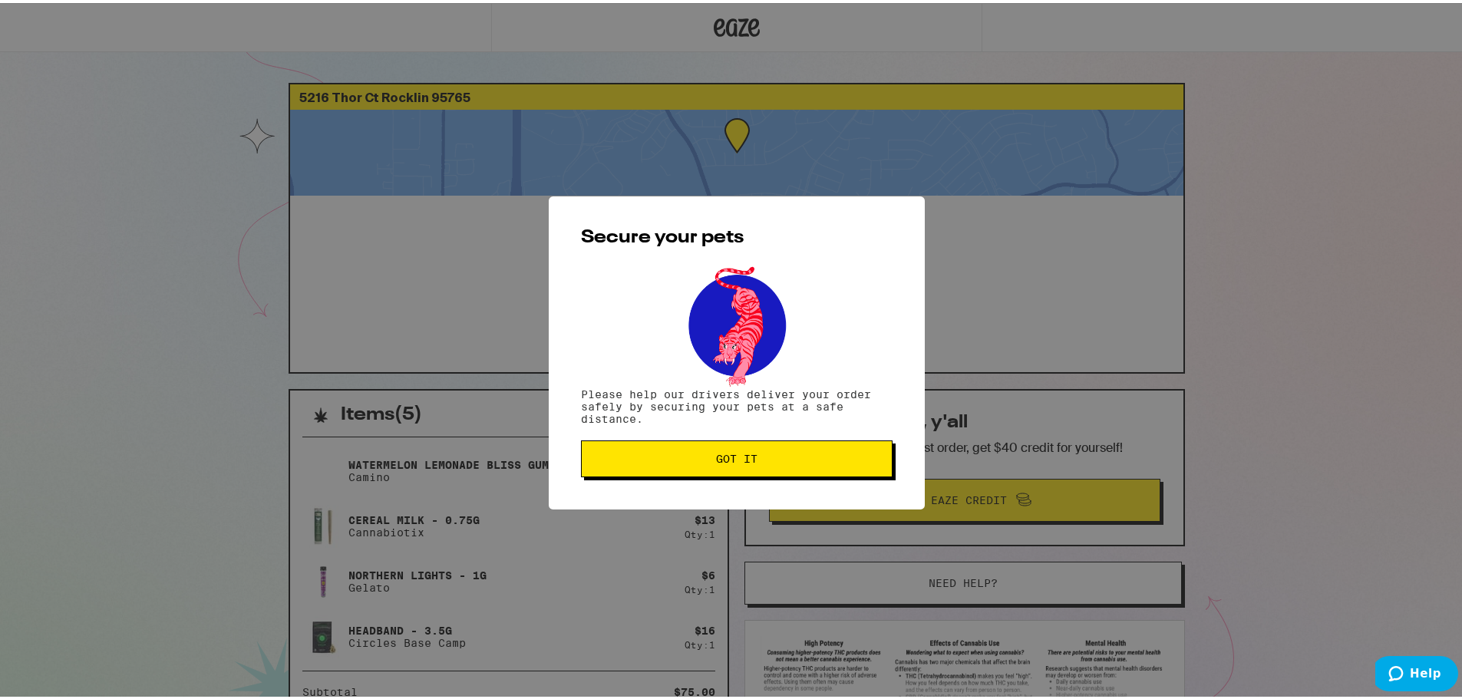
click at [735, 459] on span "Got it" at bounding box center [736, 456] width 41 height 11
